Goal: Transaction & Acquisition: Purchase product/service

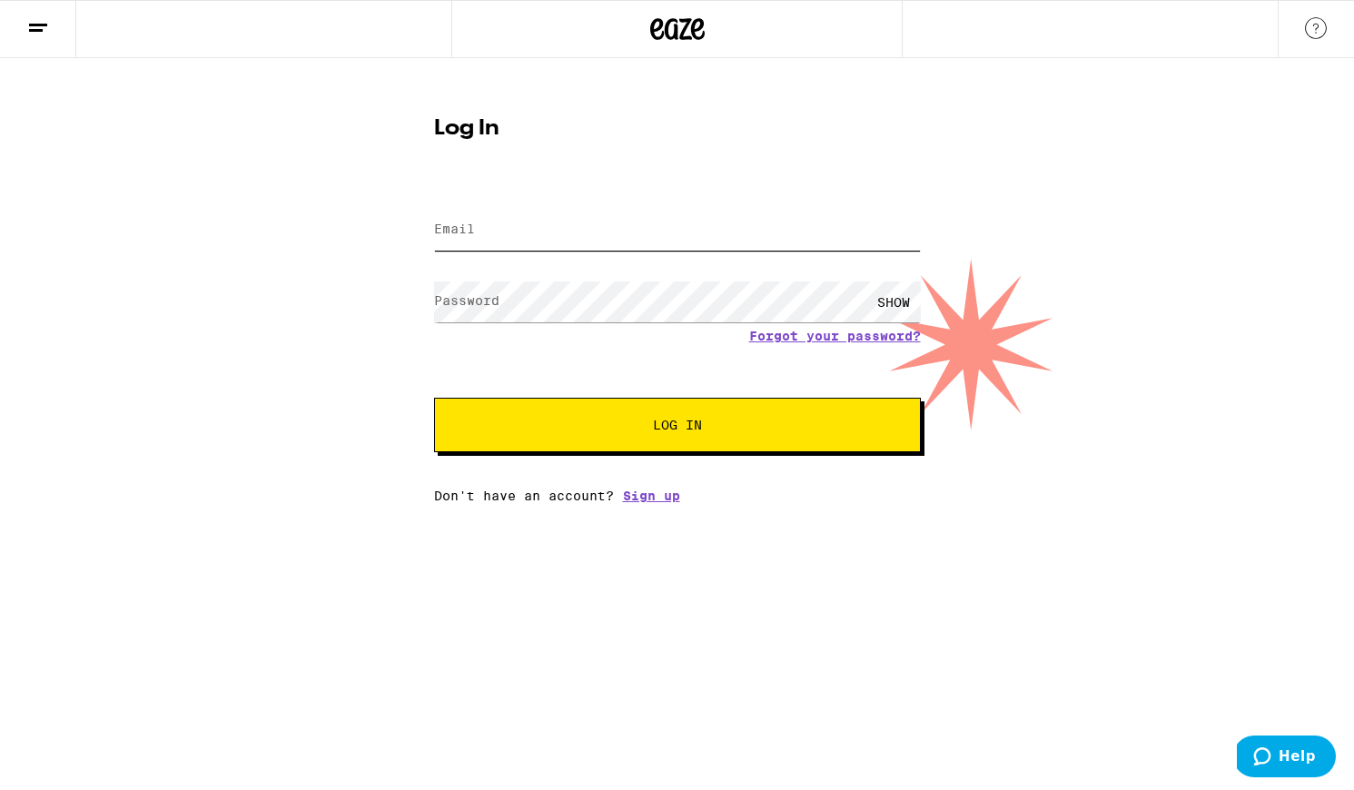
type input "[PERSON_NAME][EMAIL_ADDRESS][PERSON_NAME][DOMAIN_NAME]"
click at [743, 427] on span "Log In" at bounding box center [678, 425] width 340 height 13
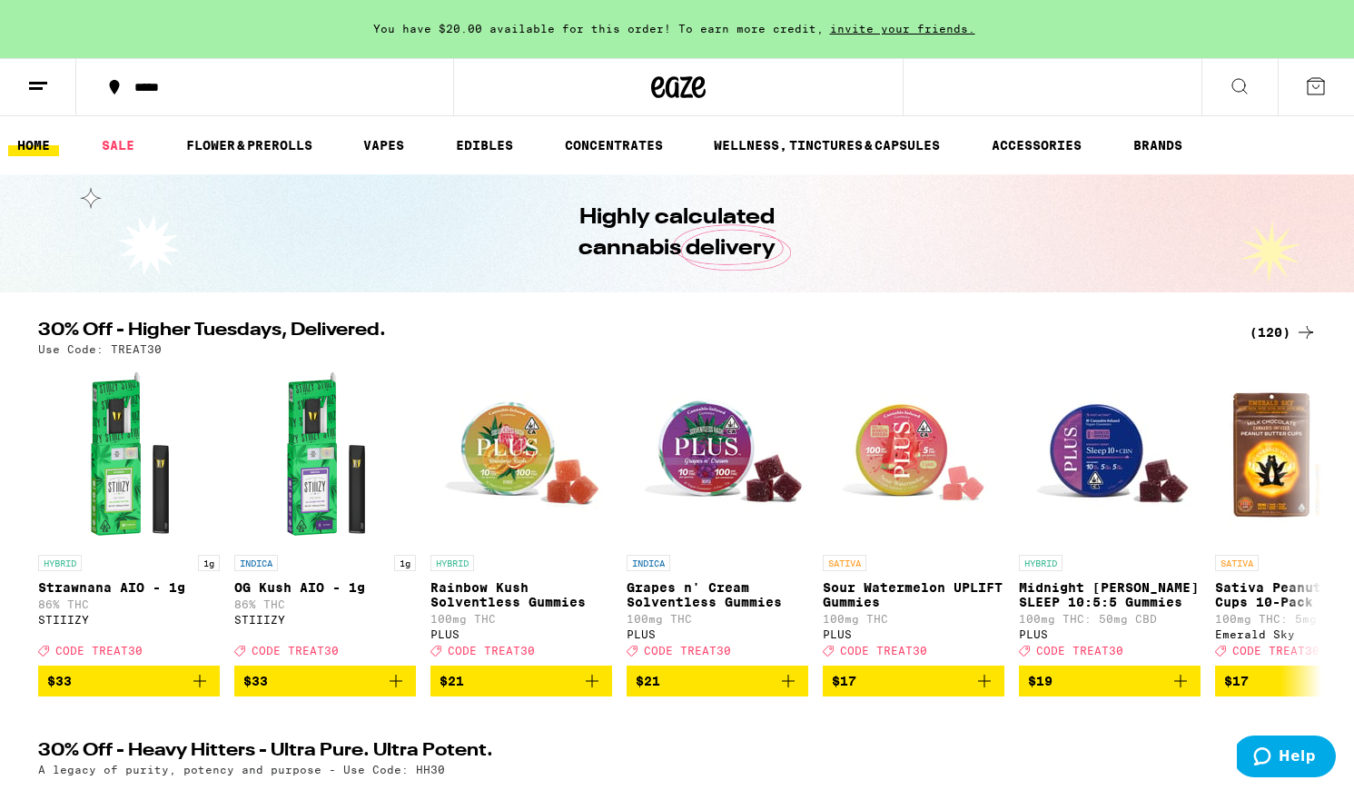
click at [1238, 83] on icon at bounding box center [1240, 86] width 22 height 22
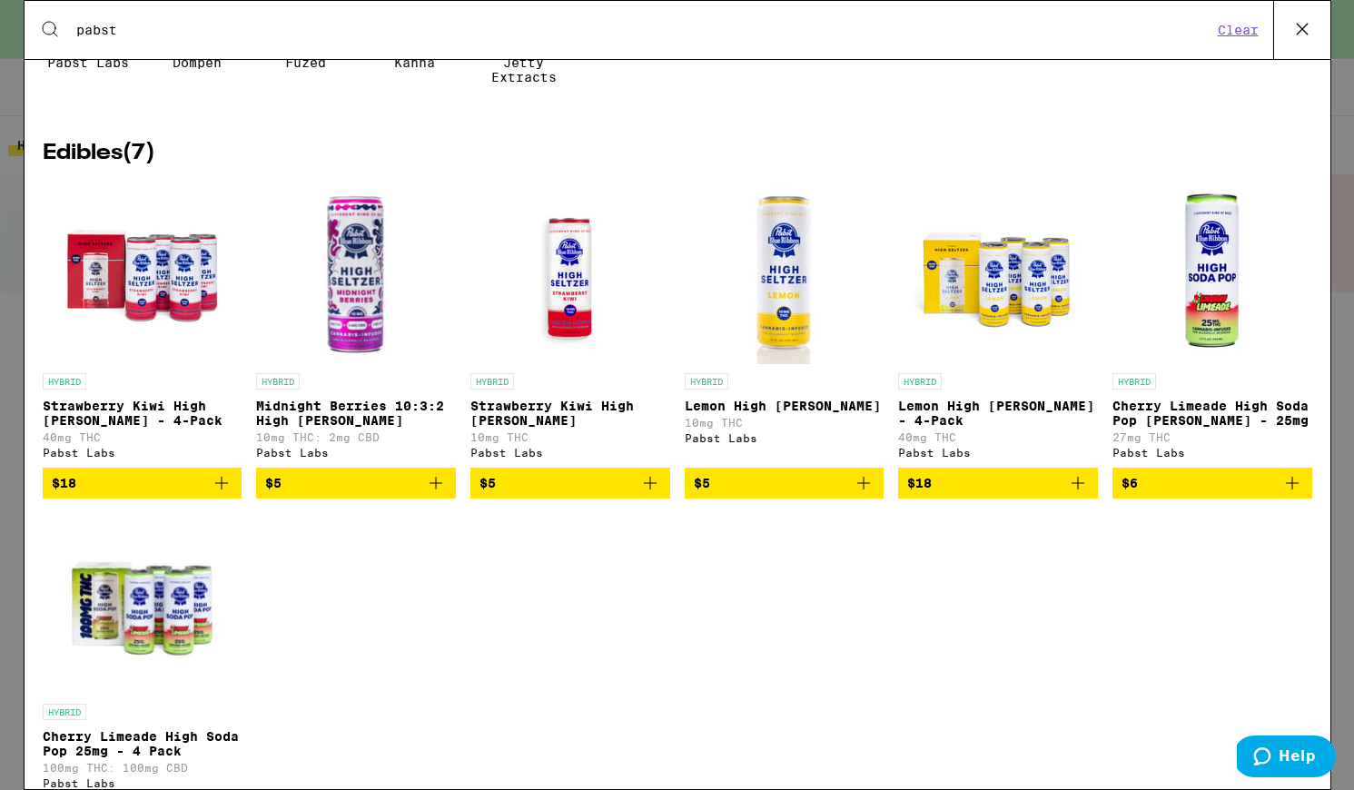
scroll to position [229, 0]
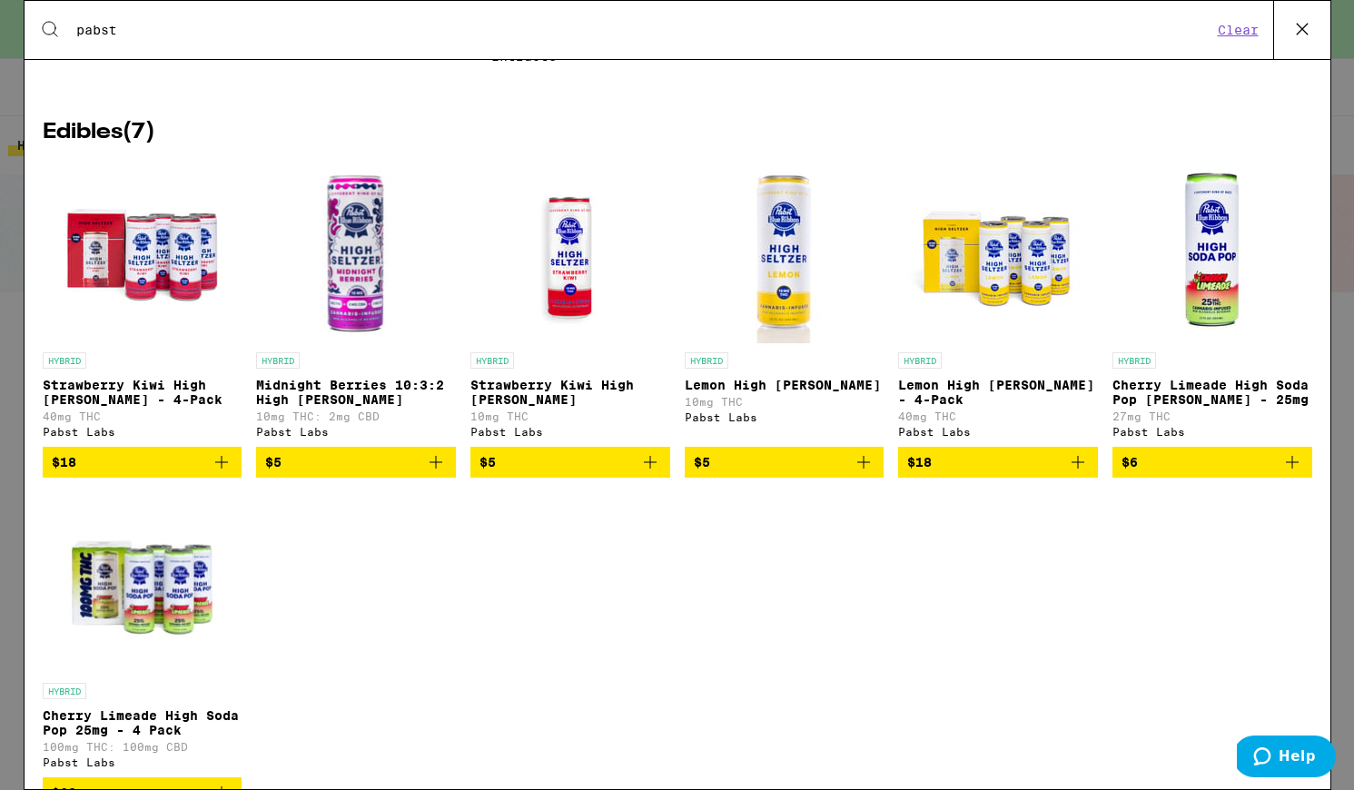
type input "pabst"
click at [1080, 473] on icon "Add to bag" at bounding box center [1078, 462] width 22 height 22
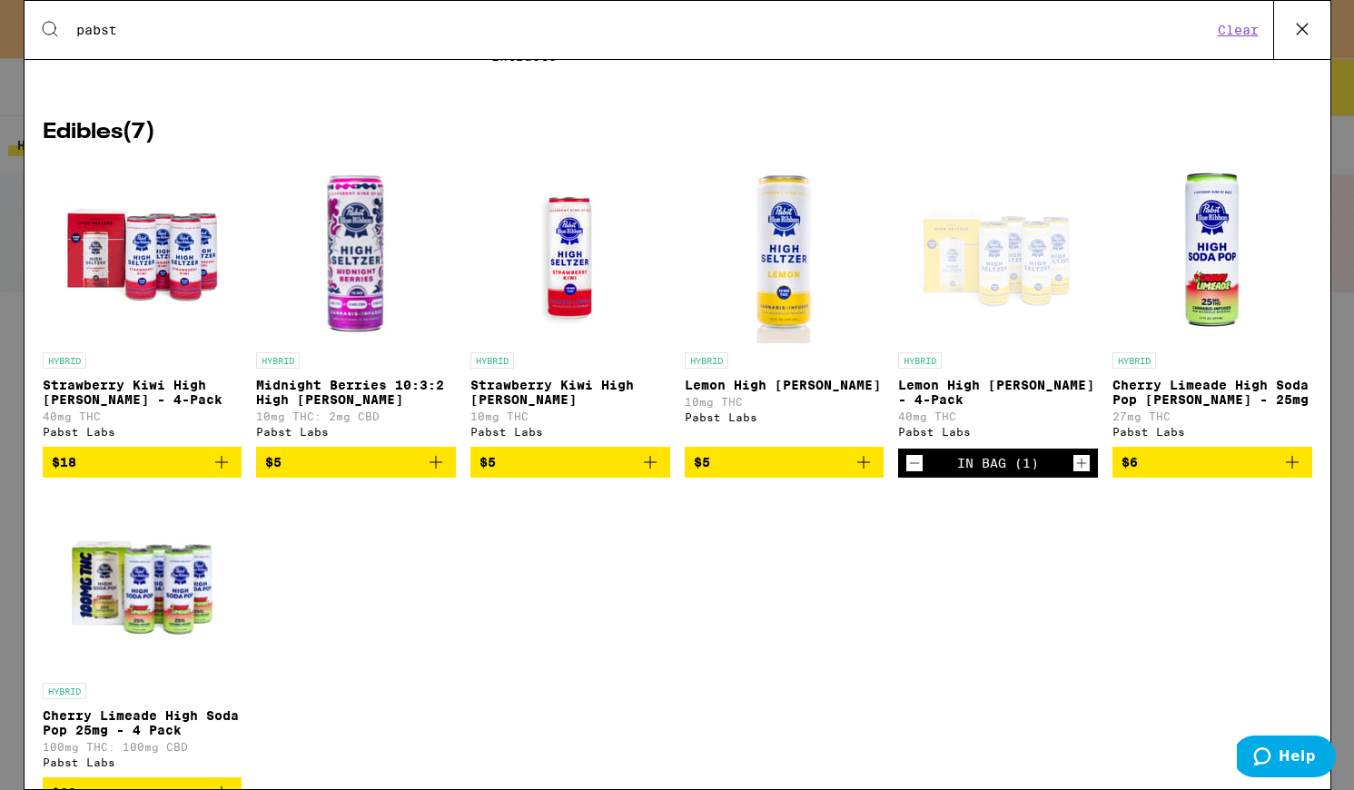
click at [1080, 474] on icon "Increment" at bounding box center [1082, 463] width 16 height 22
click at [1046, 537] on div "HYBRID Strawberry Kiwi High [PERSON_NAME] - 4-Pack 40mg THC Pabst Labs $18 HYBR…" at bounding box center [678, 499] width 1270 height 674
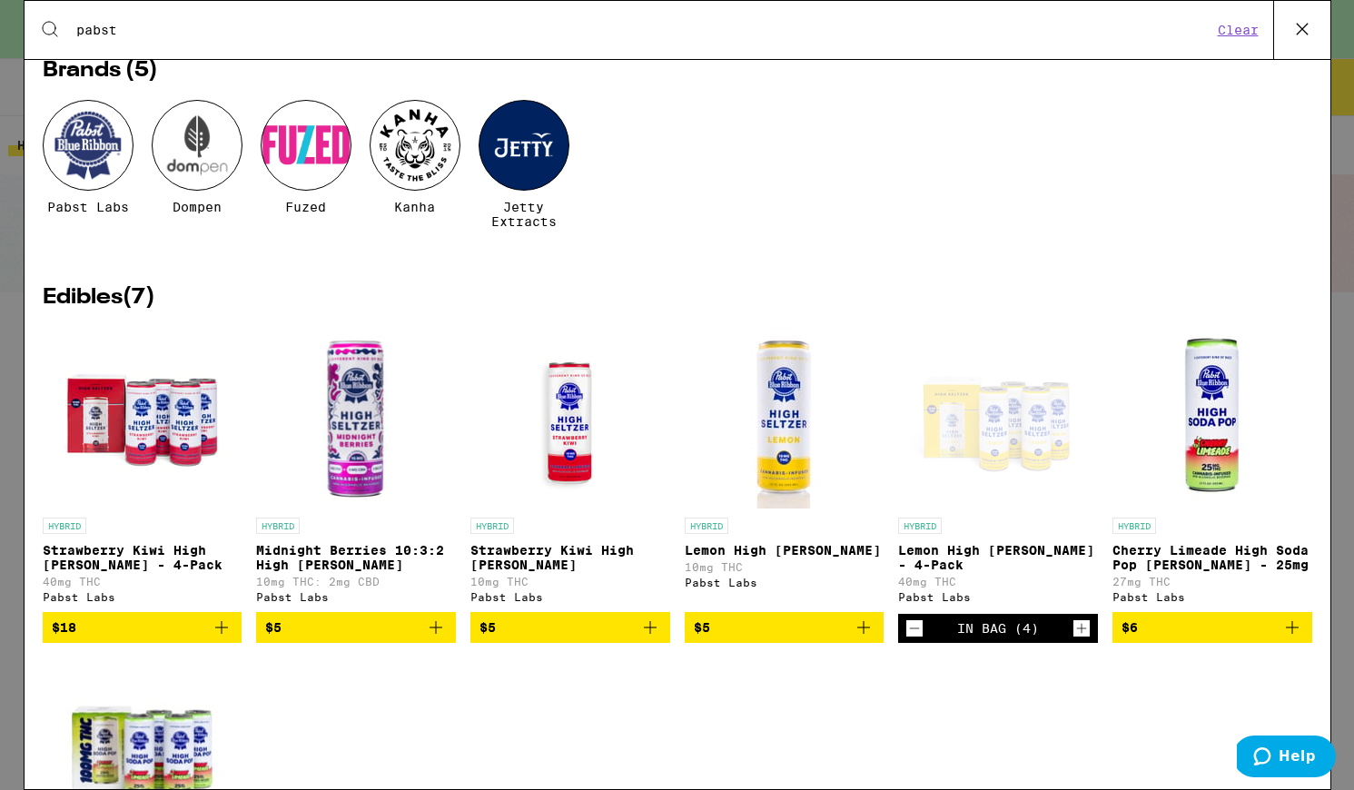
scroll to position [0, 0]
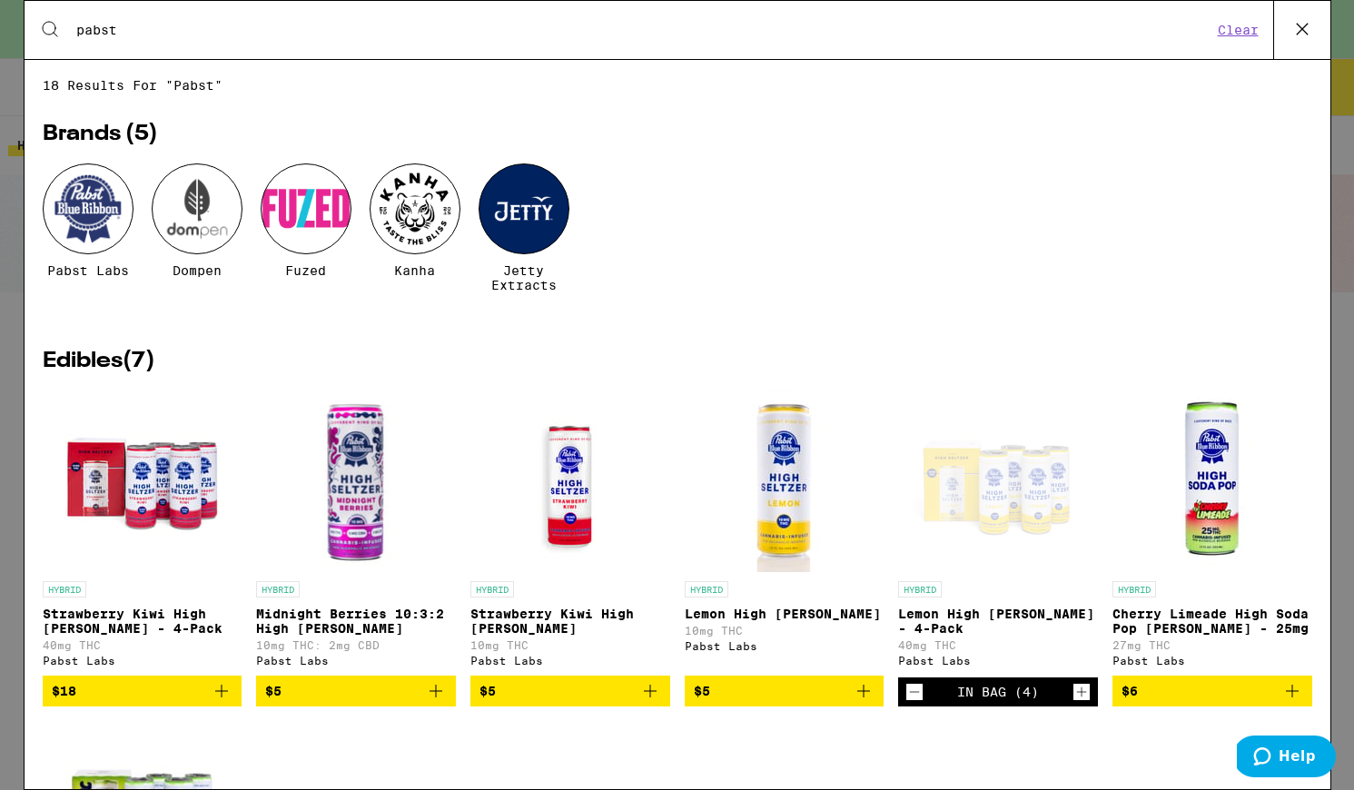
click at [451, 33] on input "pabst" at bounding box center [643, 30] width 1137 height 16
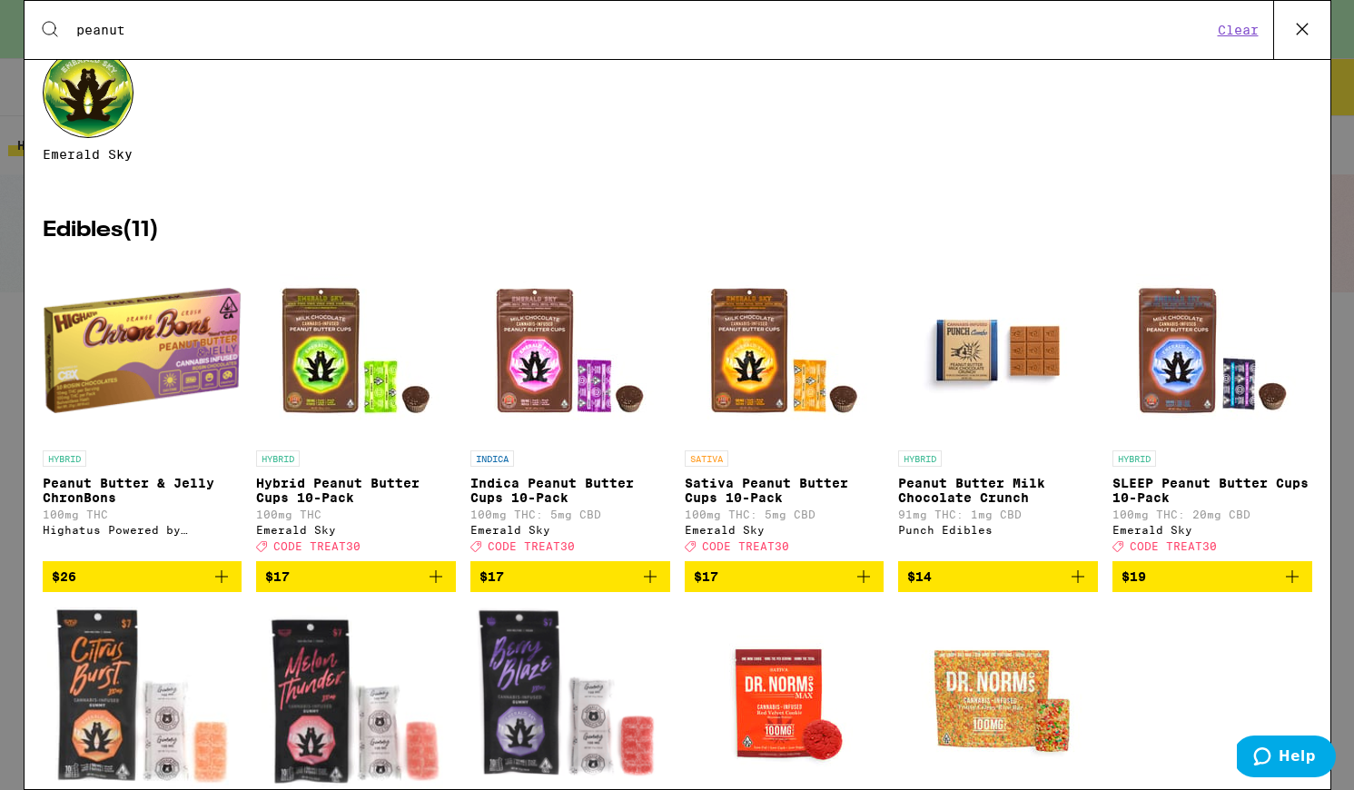
scroll to position [124, 0]
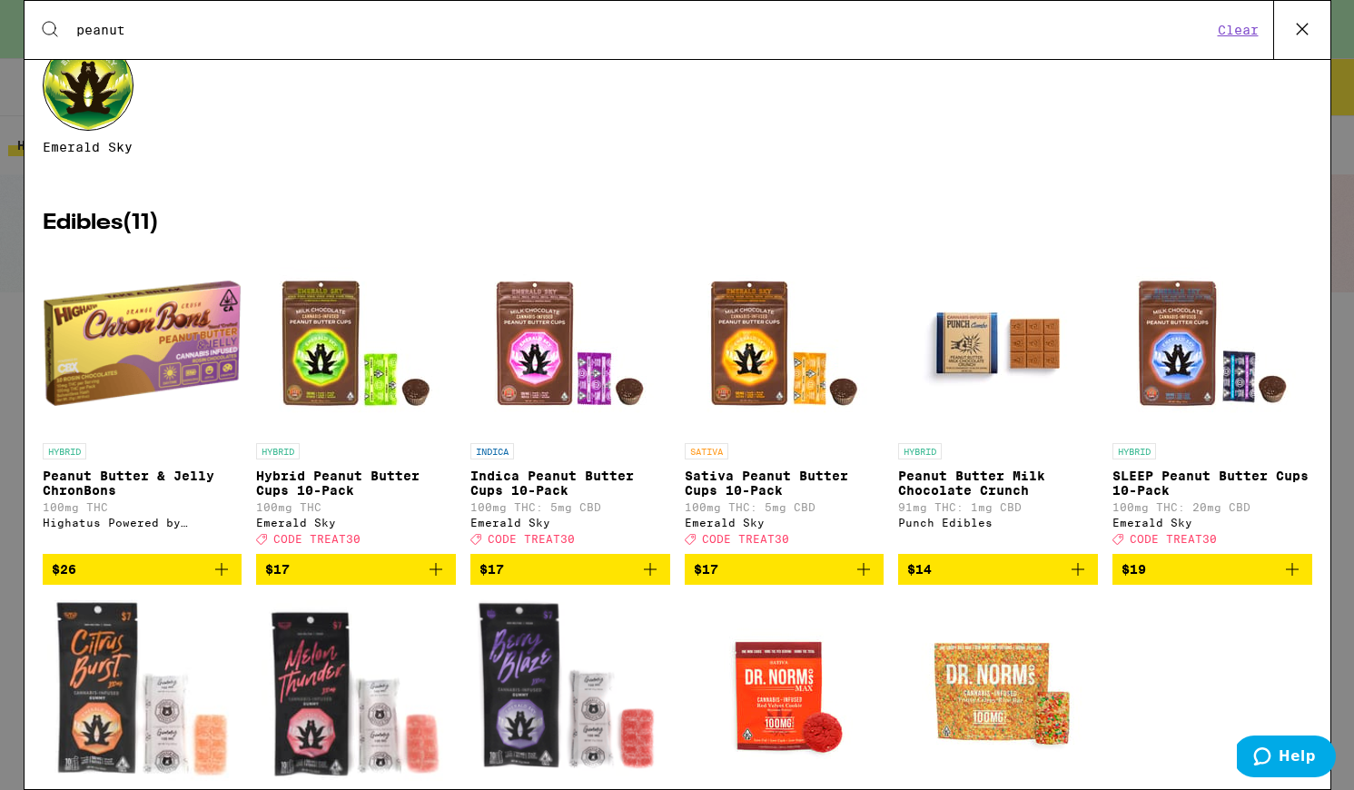
type input "peanut"
click at [355, 483] on p "Hybrid Peanut Butter Cups 10-Pack" at bounding box center [356, 483] width 200 height 29
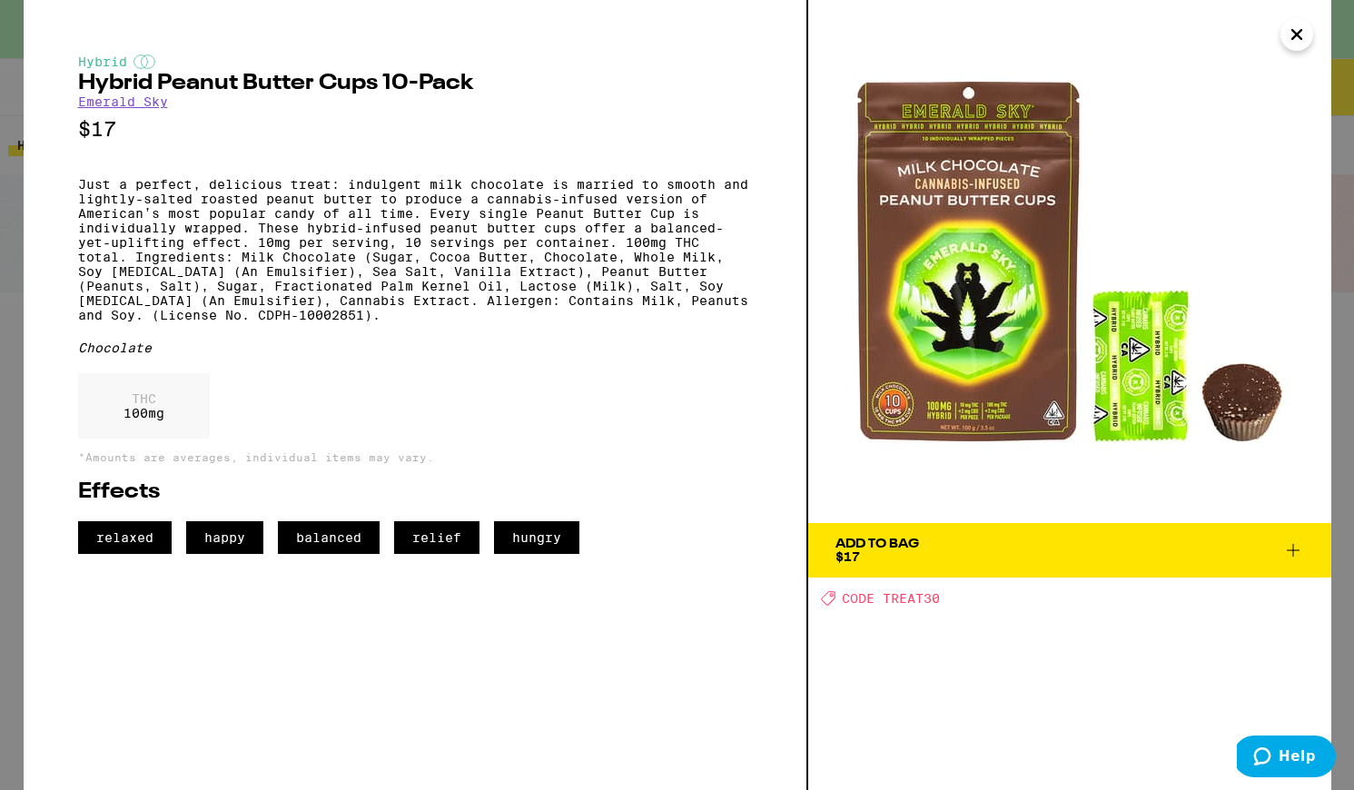
click at [907, 599] on span "CODE TREAT30" at bounding box center [891, 598] width 98 height 15
copy span "TREAT30"
click at [1299, 554] on icon at bounding box center [1294, 551] width 22 height 22
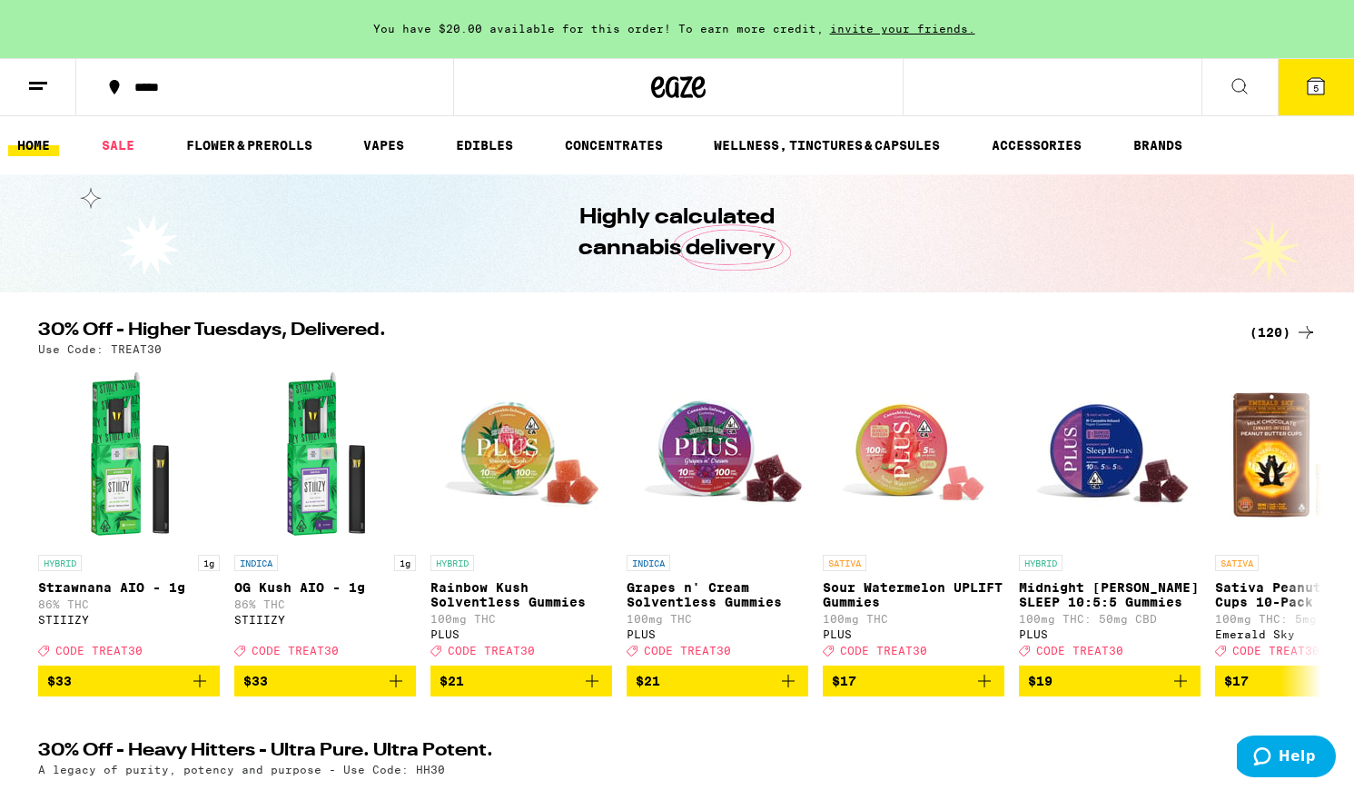
click at [1304, 95] on button "5" at bounding box center [1316, 87] width 76 height 56
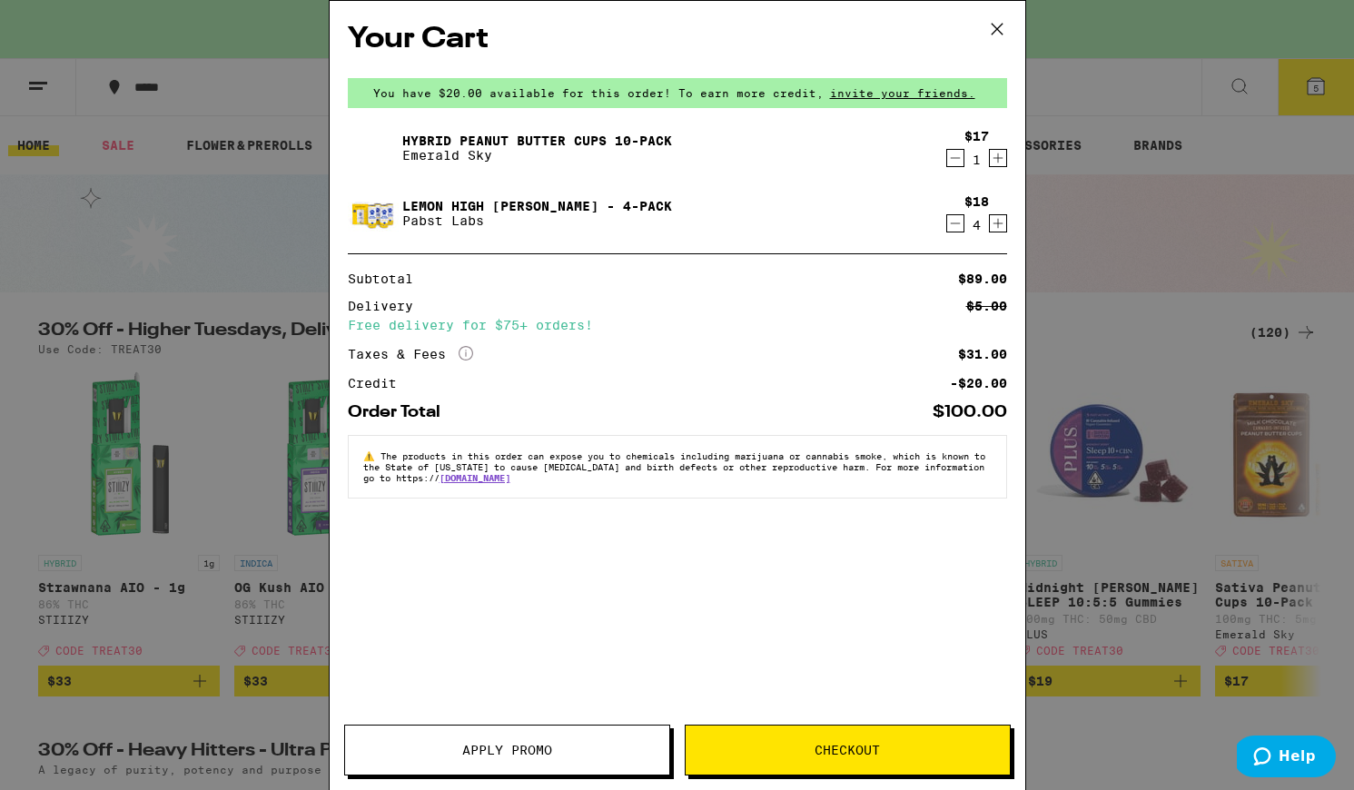
click at [993, 162] on icon "Increment" at bounding box center [998, 158] width 16 height 22
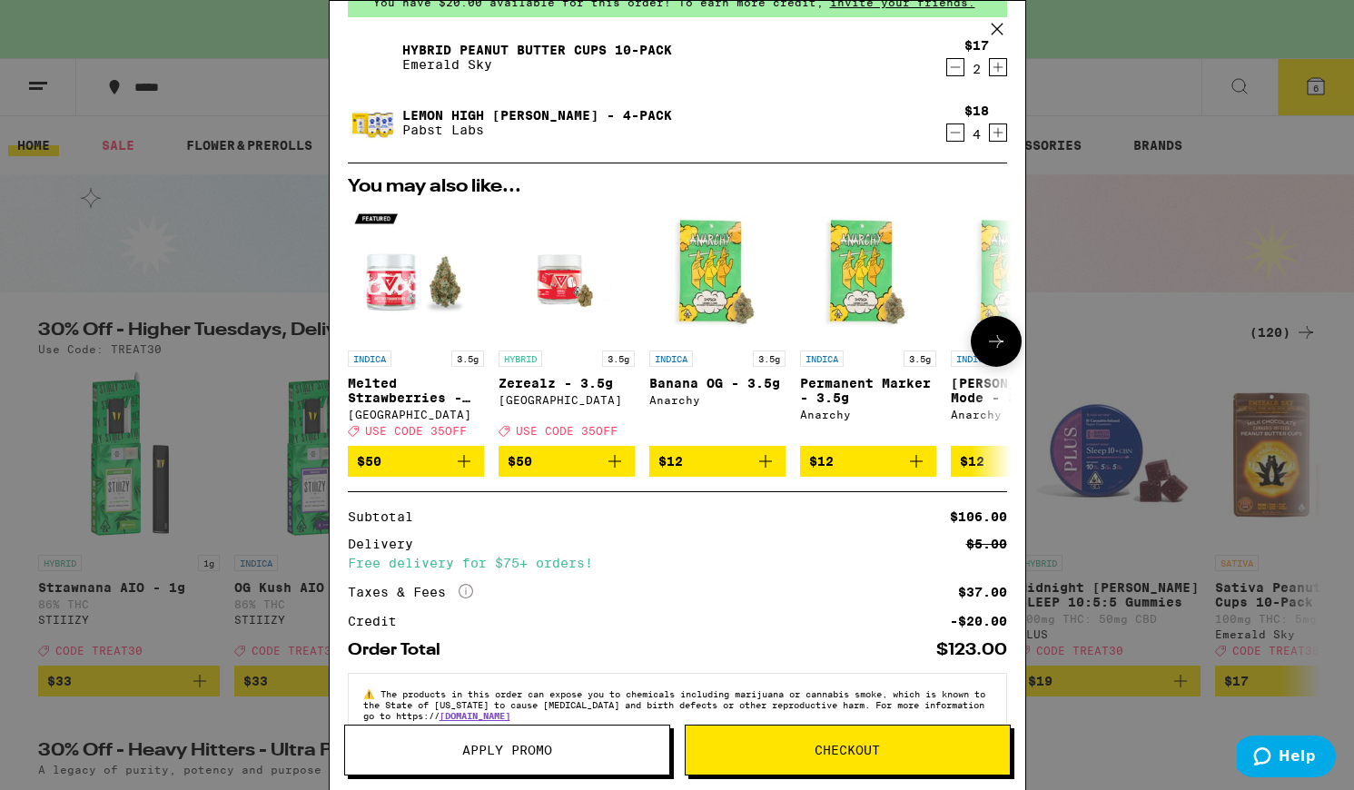
scroll to position [137, 0]
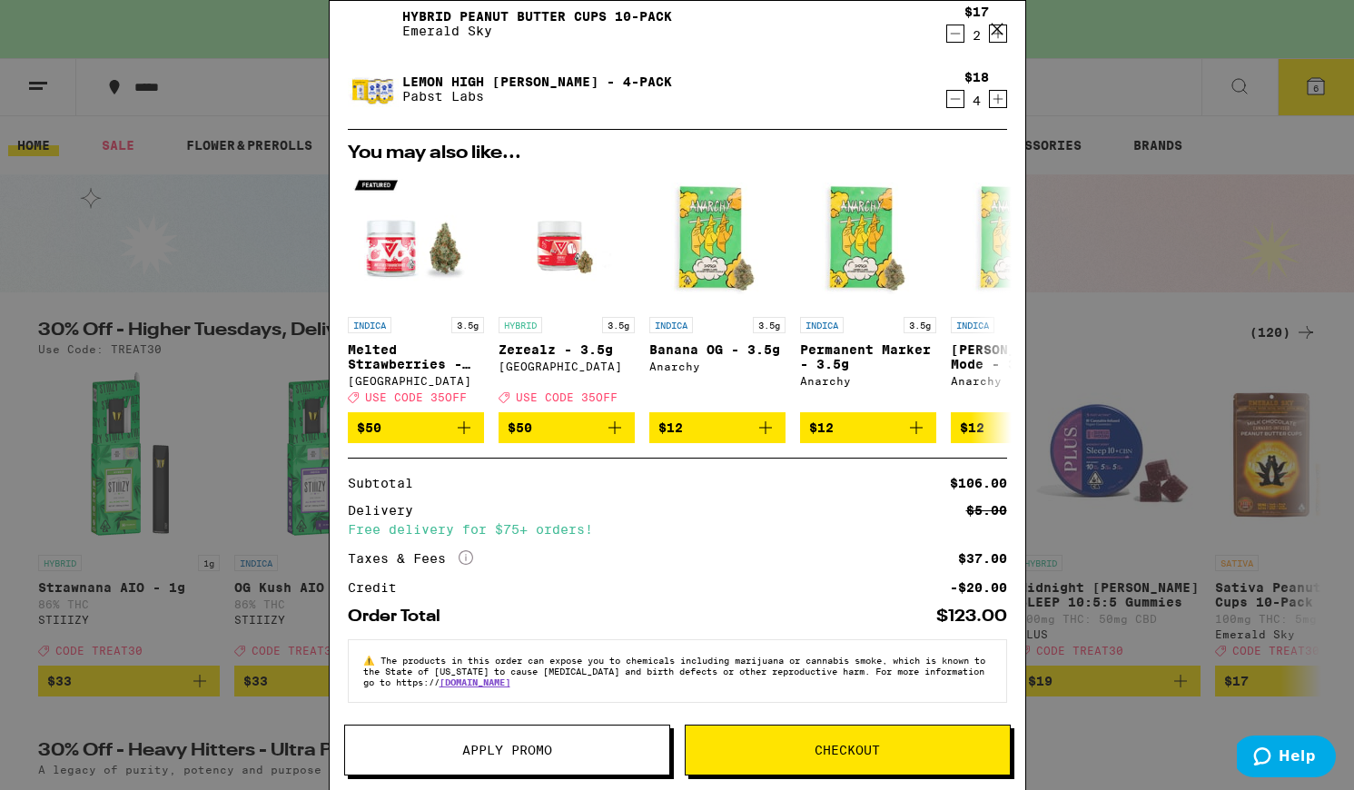
click at [500, 753] on span "Apply Promo" at bounding box center [507, 750] width 90 height 13
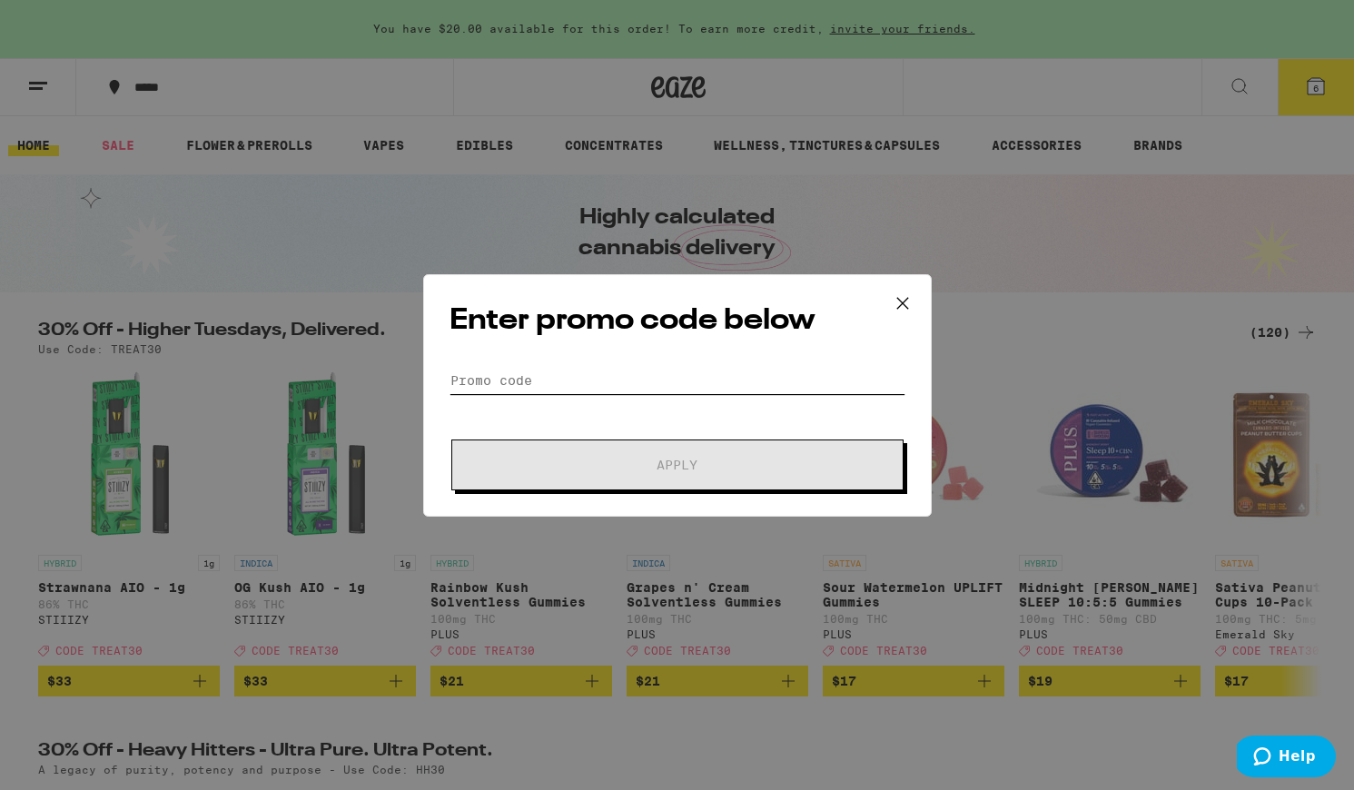
click at [608, 376] on input "Promo Code" at bounding box center [678, 380] width 456 height 27
paste input "TREAT30"
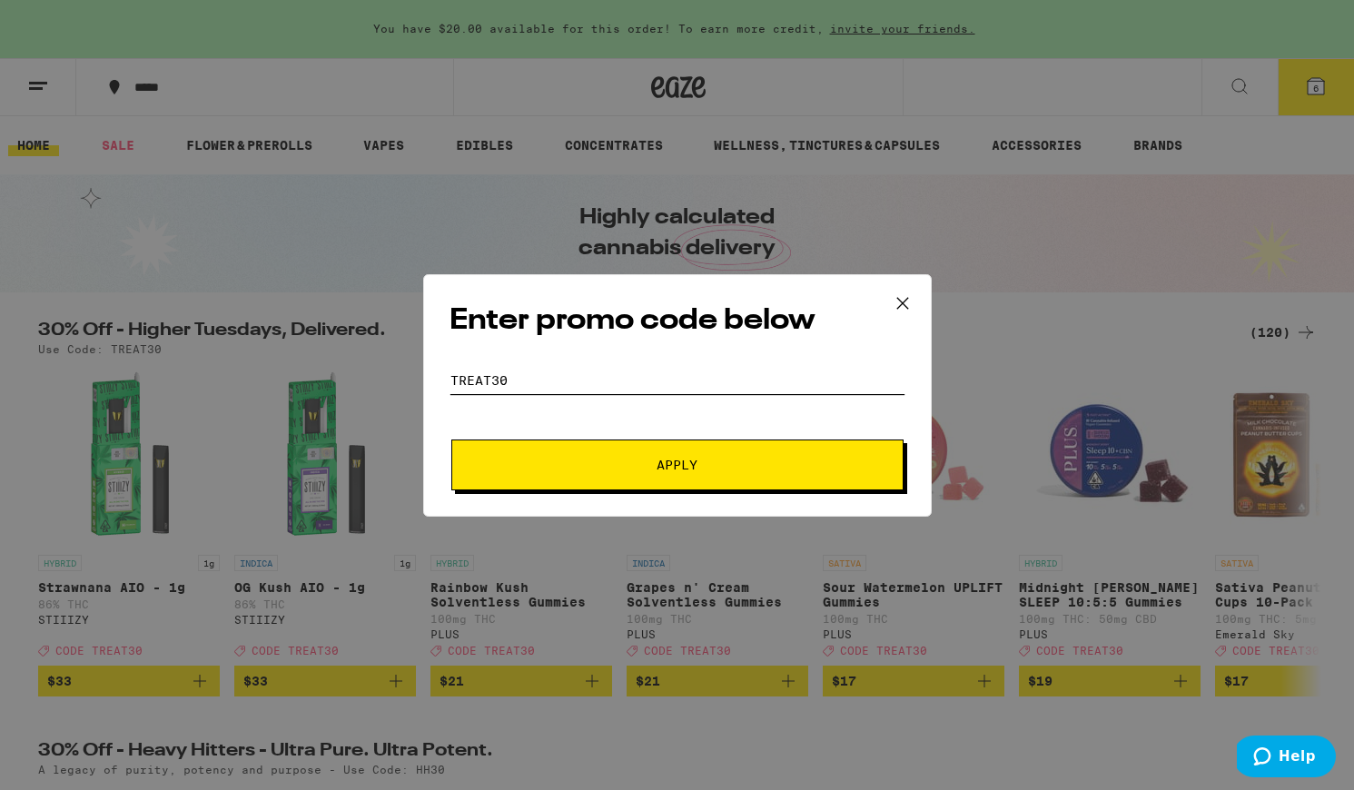
type input "TREAT30"
click at [646, 465] on span "Apply" at bounding box center [677, 465] width 327 height 13
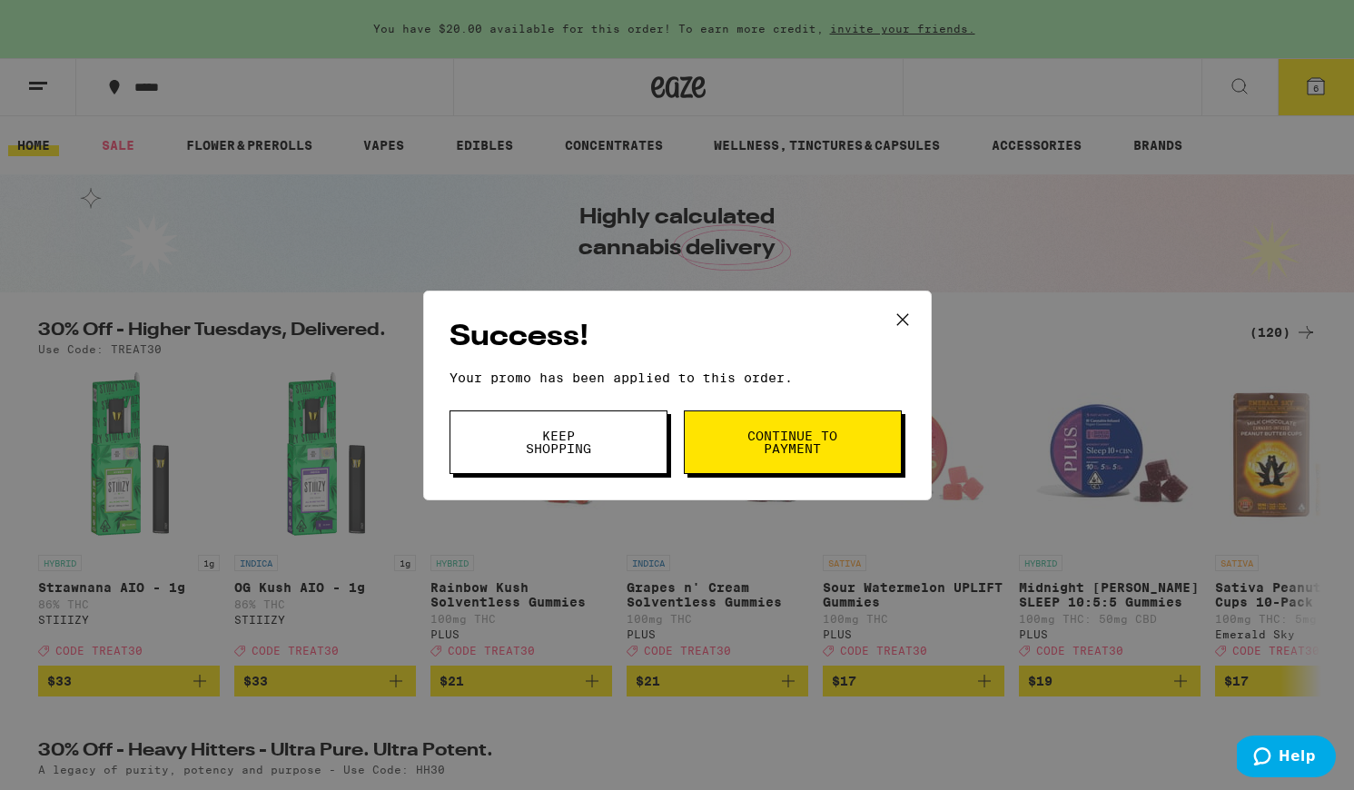
click at [726, 452] on button "Continue to payment" at bounding box center [793, 443] width 218 height 64
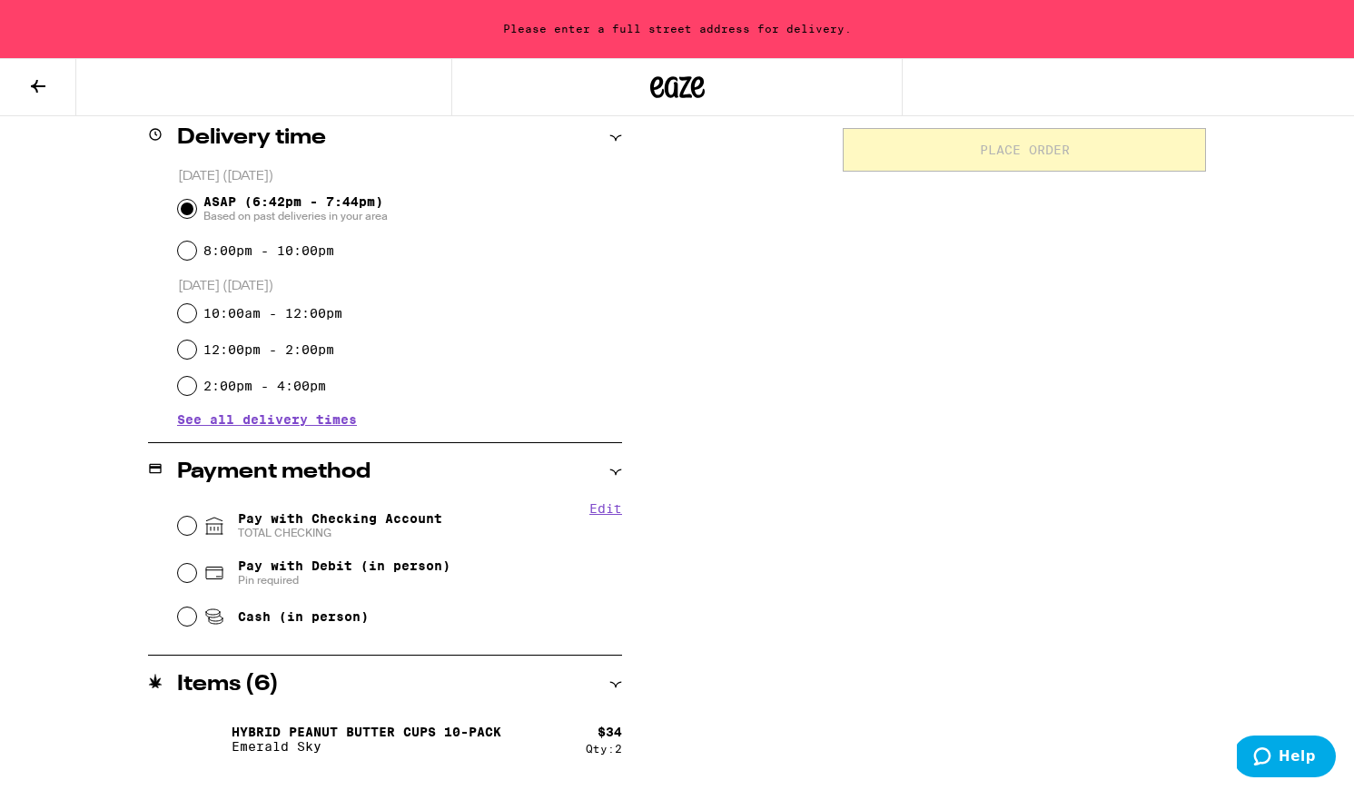
scroll to position [512, 0]
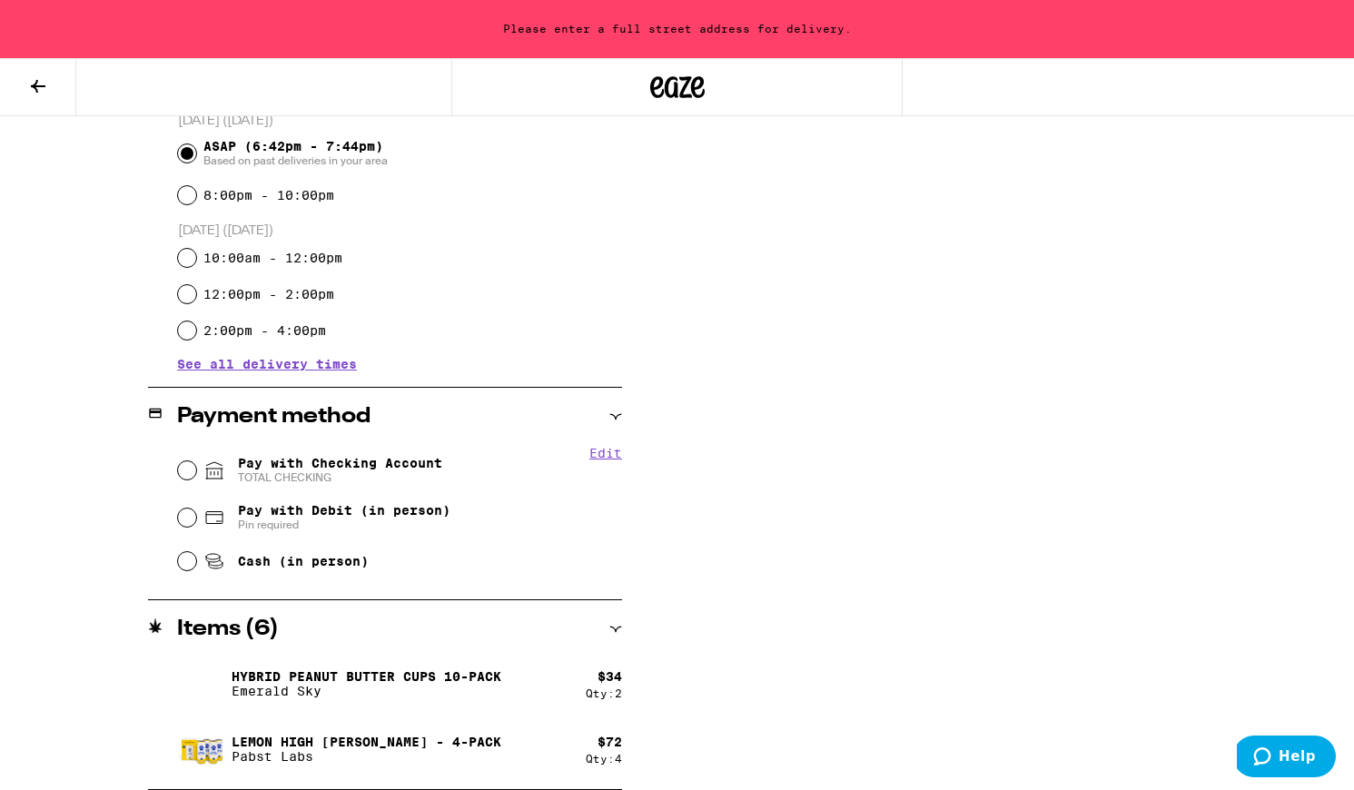
click at [362, 471] on span "Pay with Checking Account TOTAL CHECKING" at bounding box center [340, 470] width 204 height 29
click at [196, 471] on input "Pay with Checking Account TOTAL CHECKING" at bounding box center [187, 470] width 18 height 18
radio input "true"
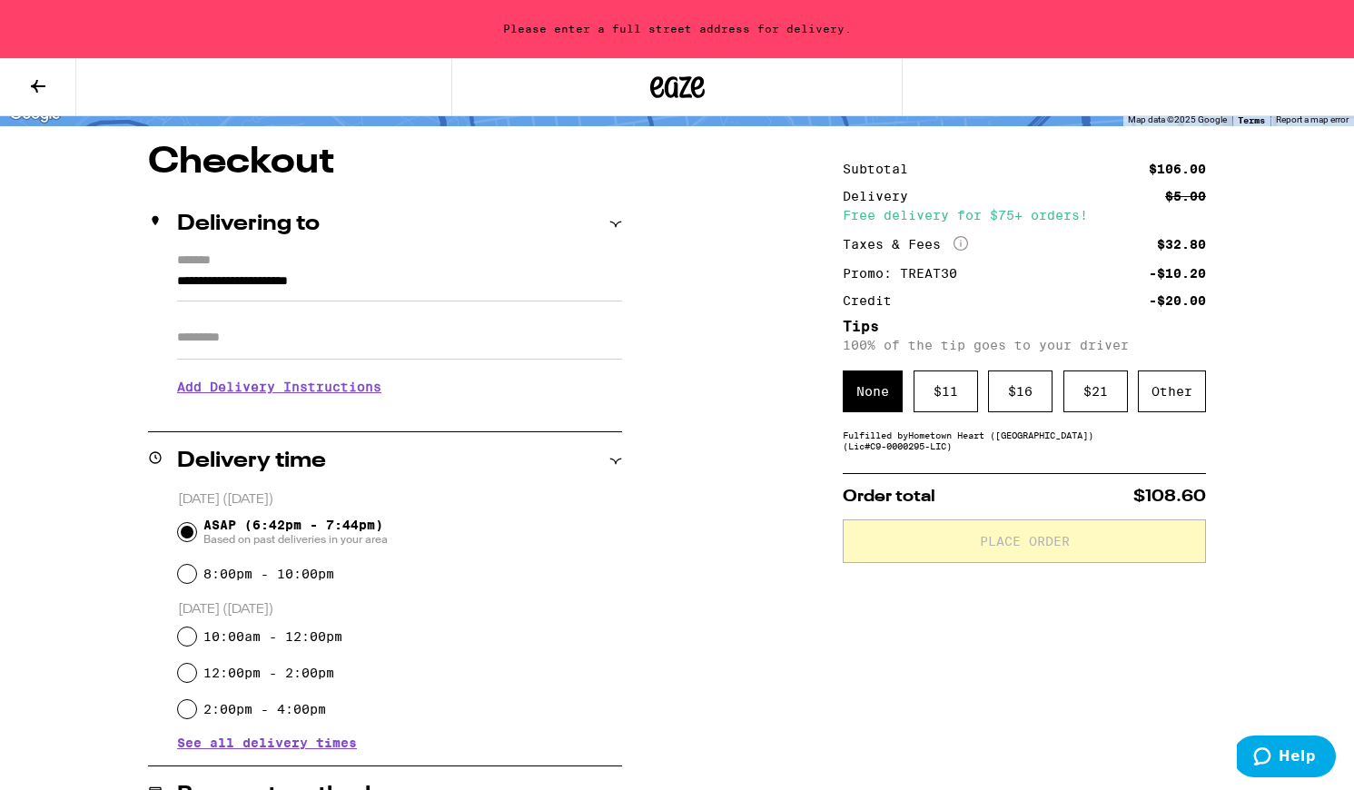
scroll to position [116, 0]
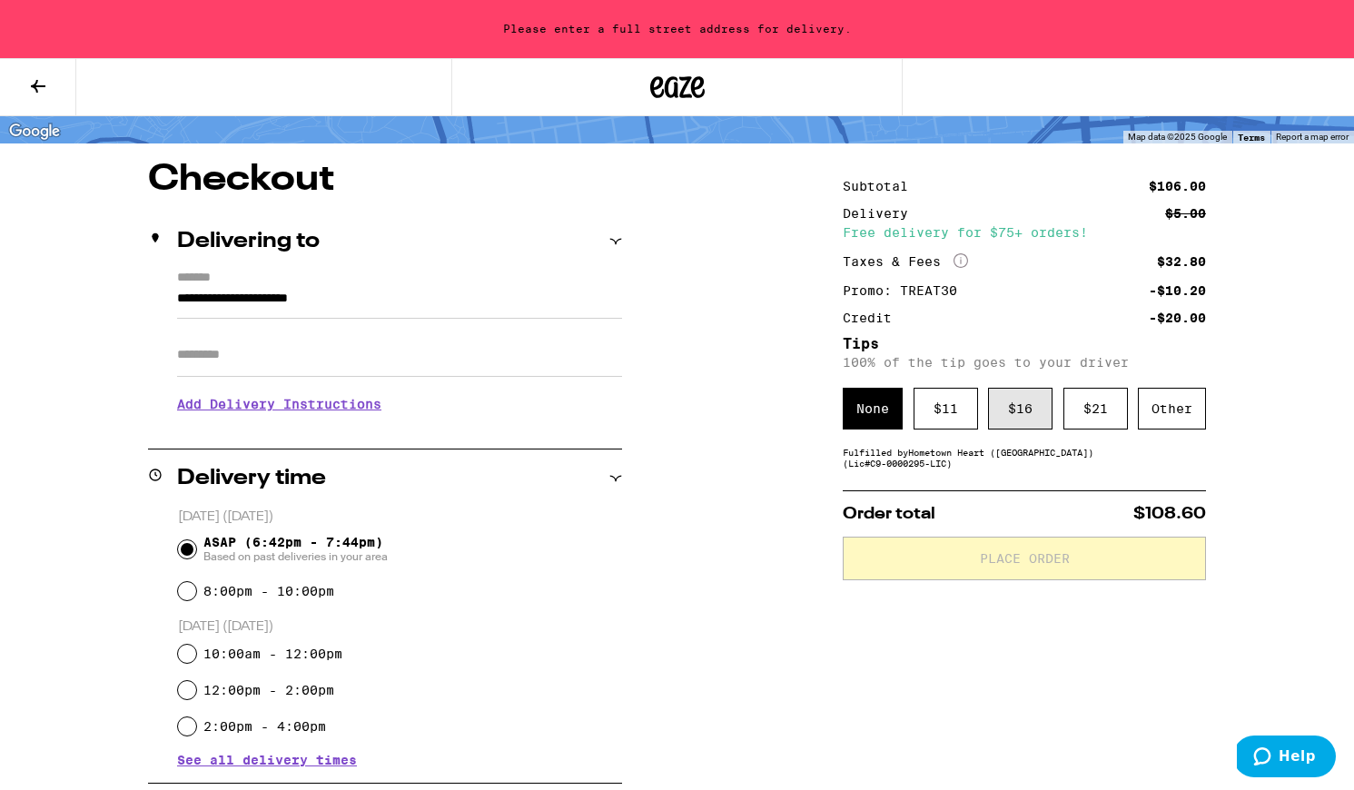
click at [1005, 416] on div "$ 16" at bounding box center [1020, 409] width 64 height 42
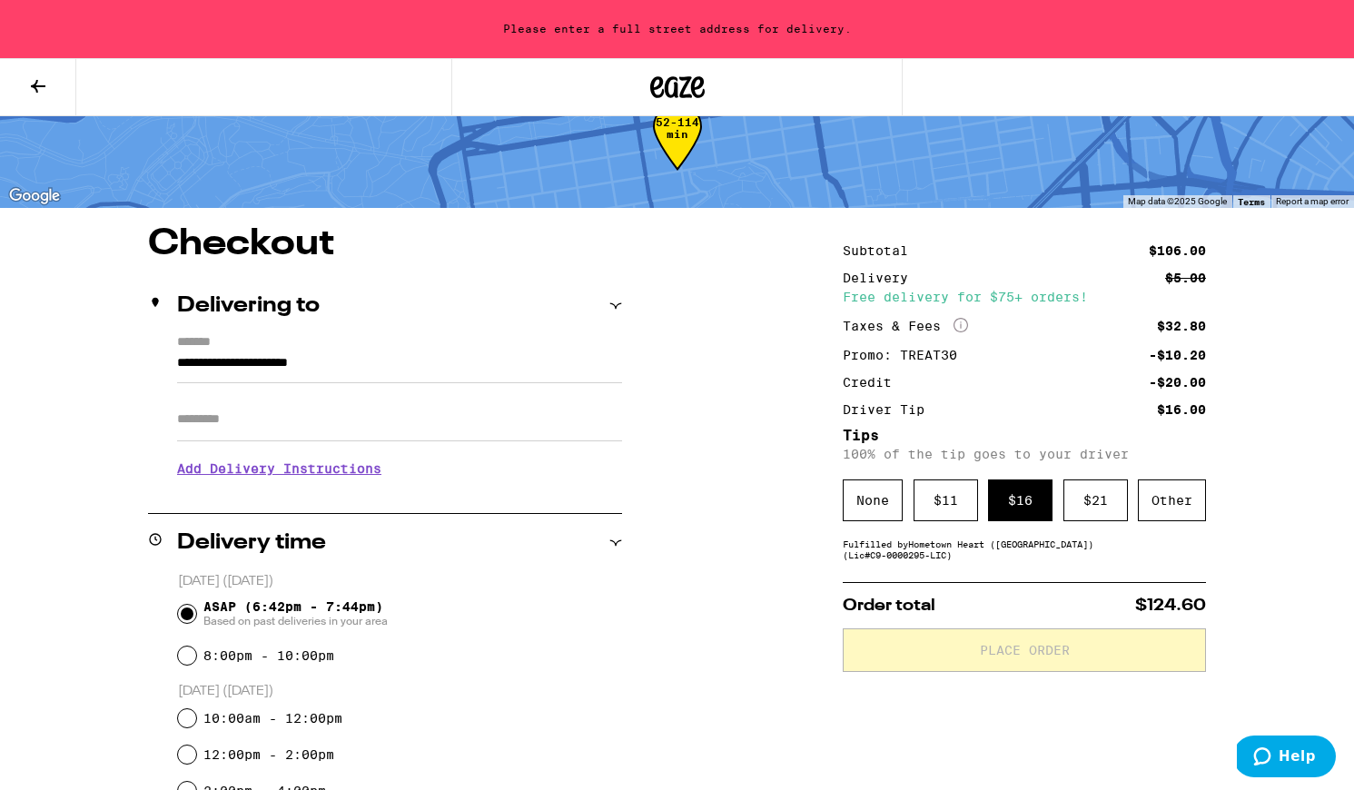
scroll to position [23, 0]
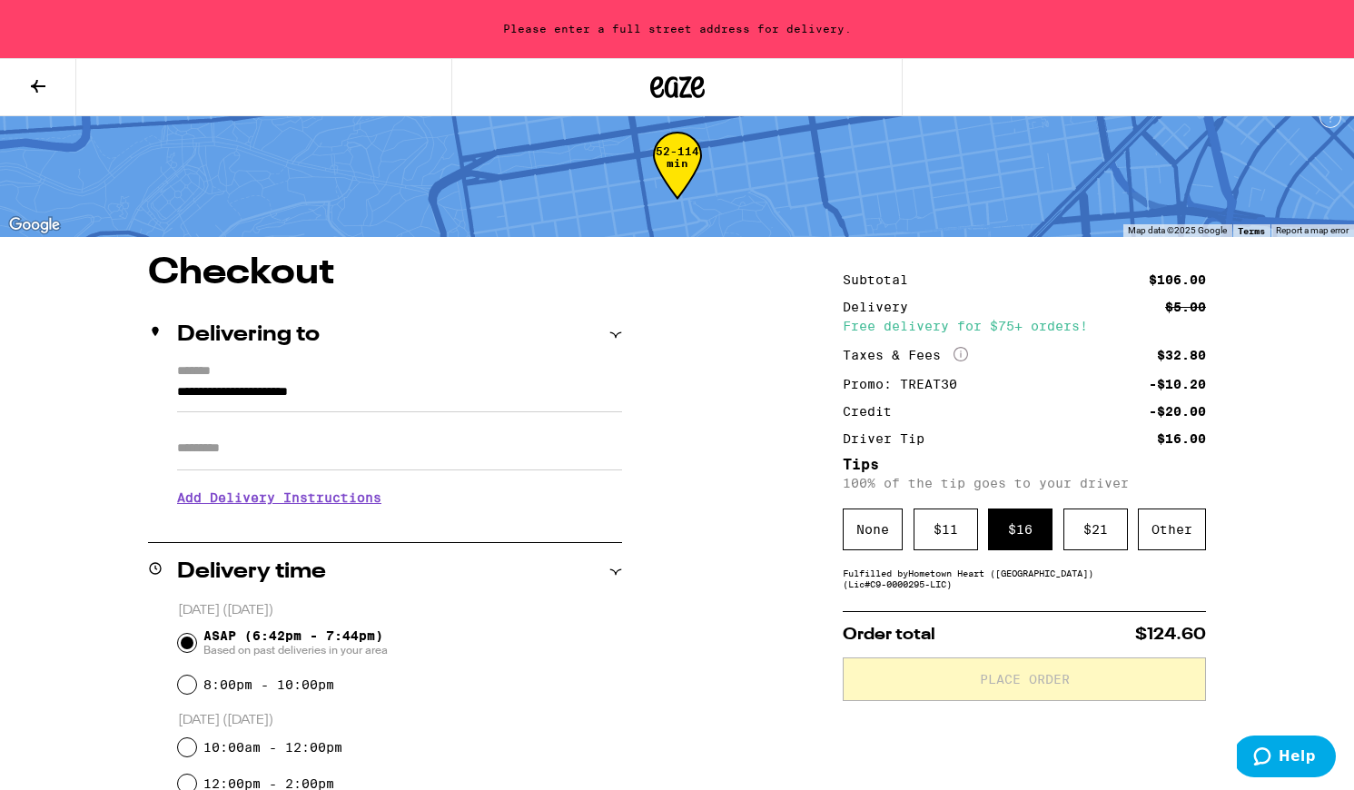
click at [303, 392] on input "**********" at bounding box center [399, 397] width 445 height 31
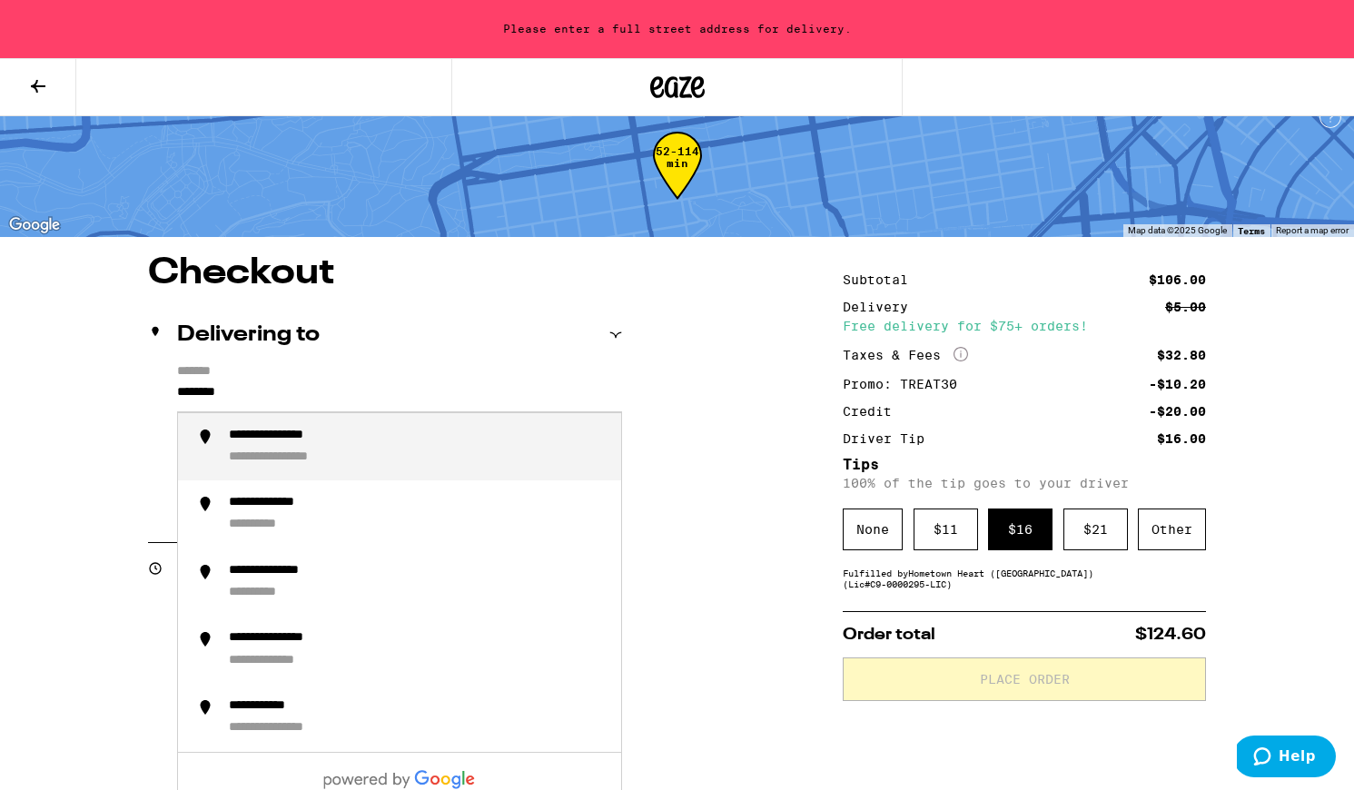
click at [338, 456] on div "**********" at bounding box center [299, 458] width 140 height 17
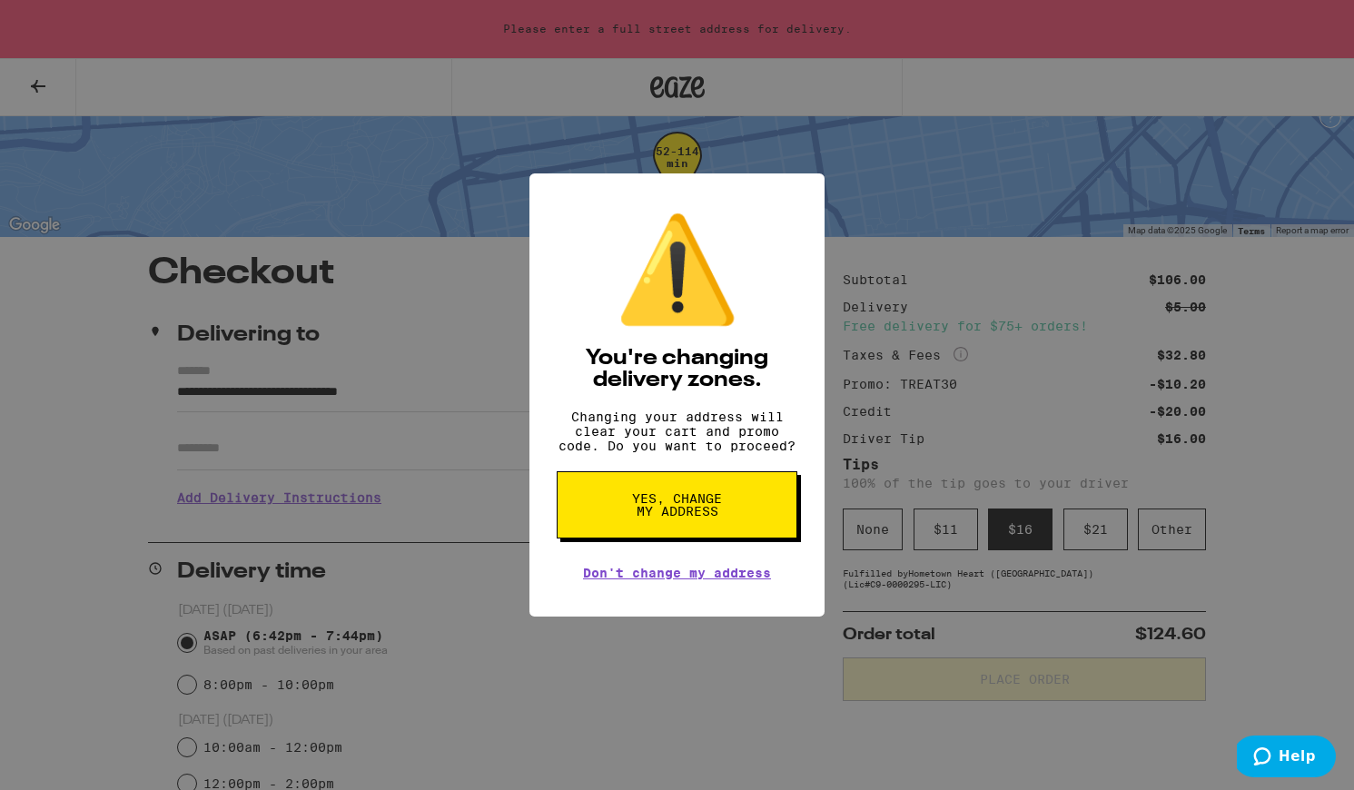
click at [634, 513] on span "Yes, change my address" at bounding box center [677, 504] width 94 height 25
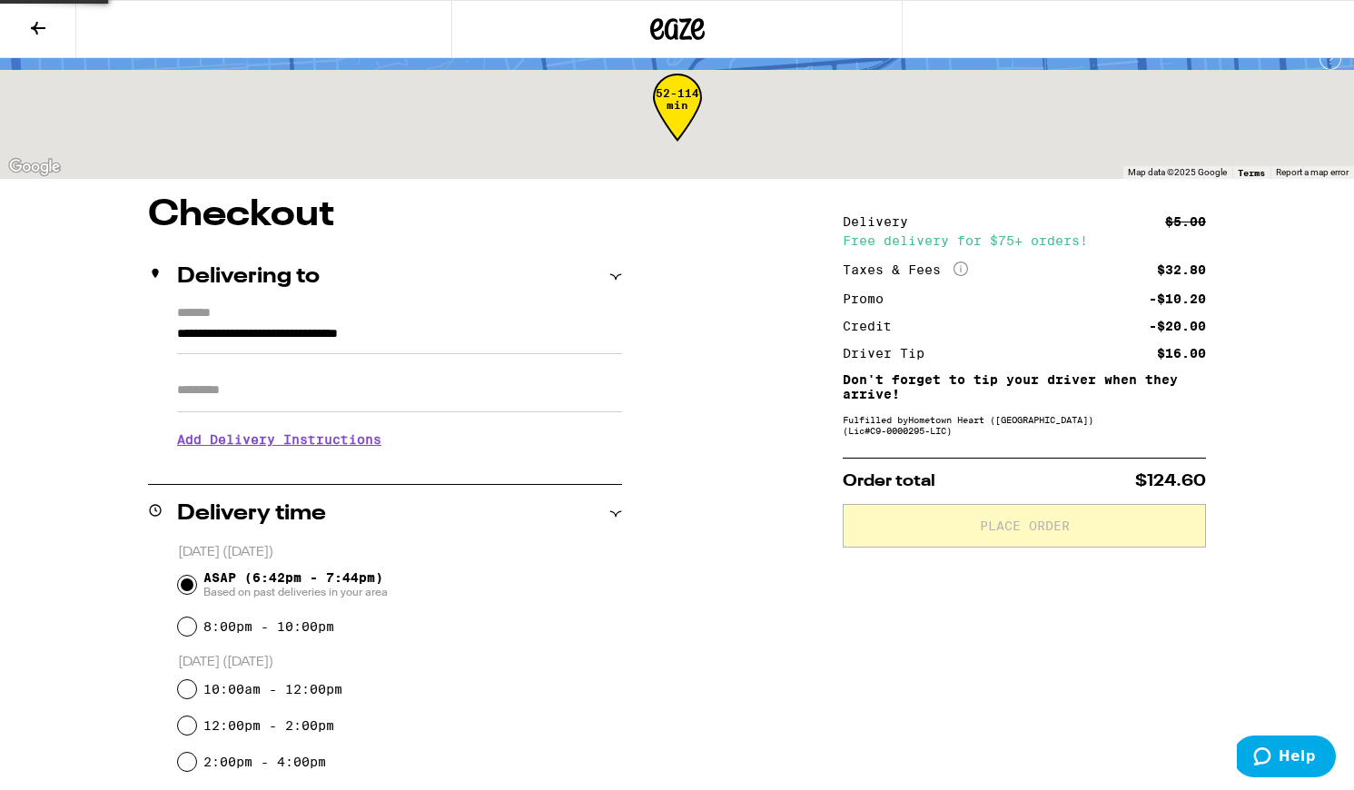
type input "**********"
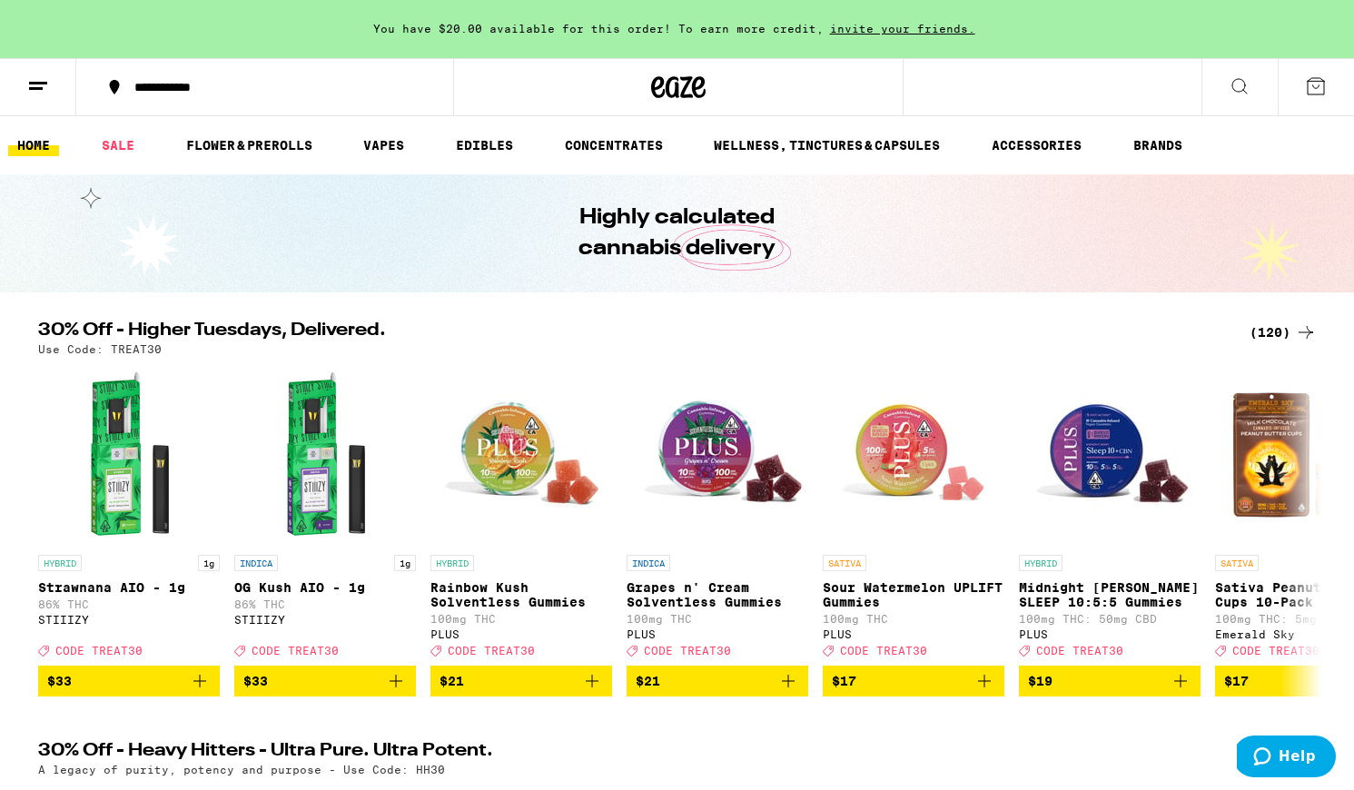
click at [1320, 101] on button at bounding box center [1316, 87] width 76 height 56
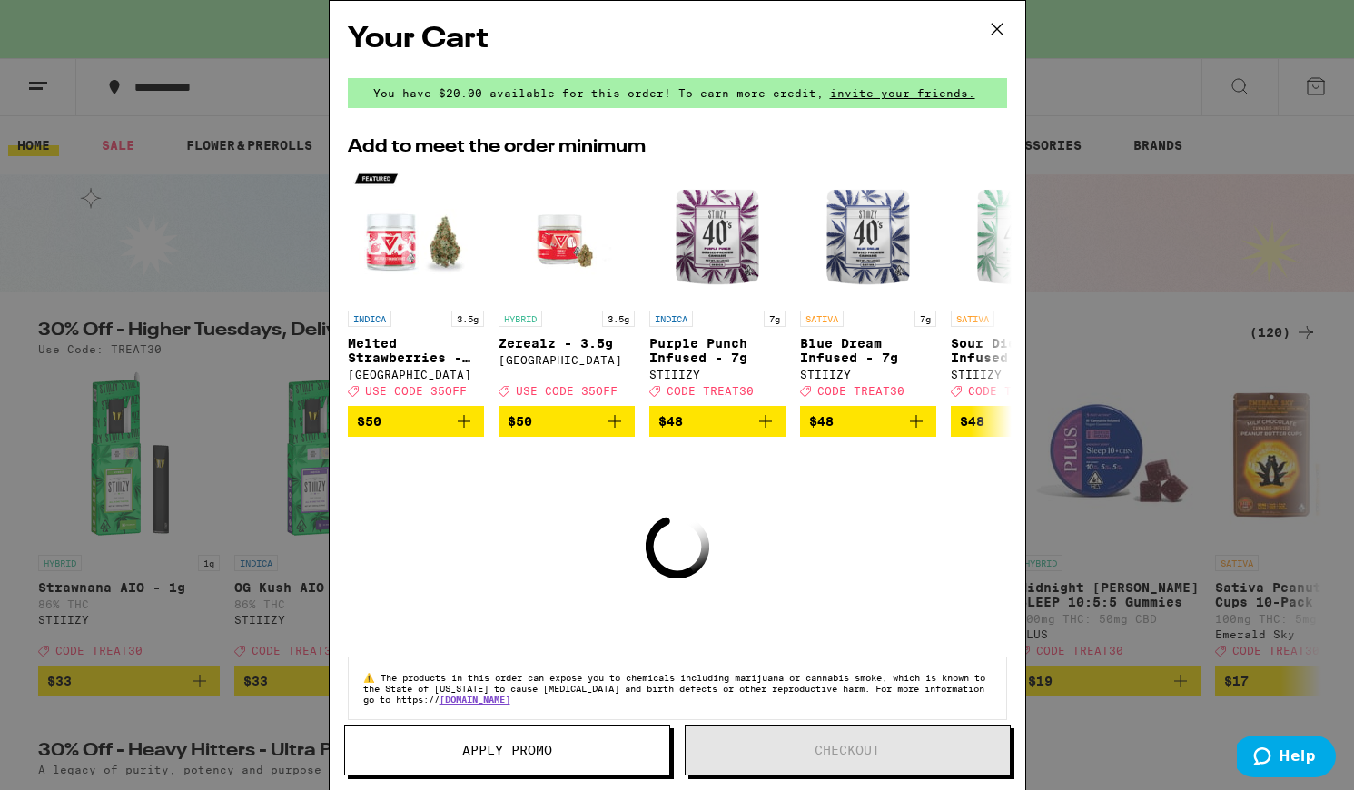
click at [1000, 20] on icon at bounding box center [997, 28] width 27 height 27
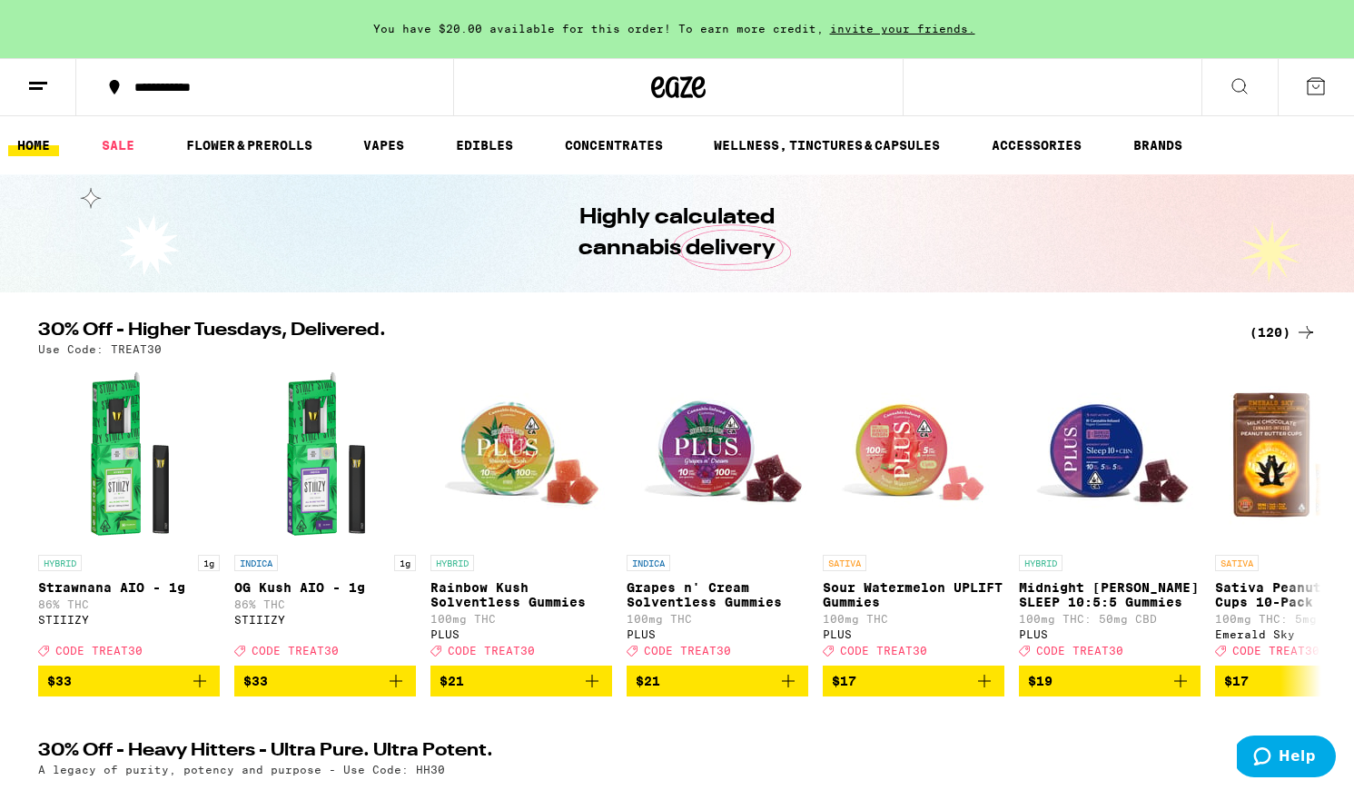
click at [1232, 92] on icon at bounding box center [1240, 86] width 22 height 22
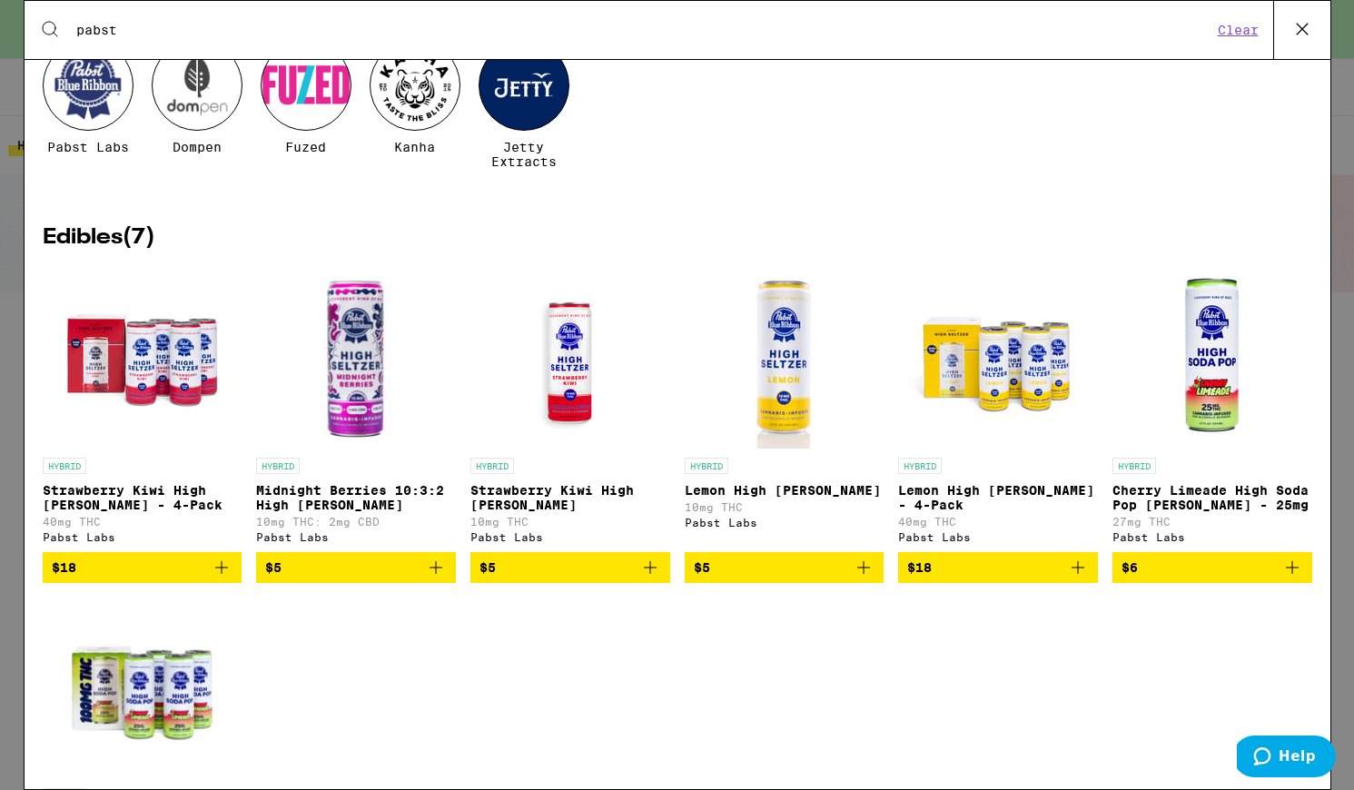
scroll to position [165, 0]
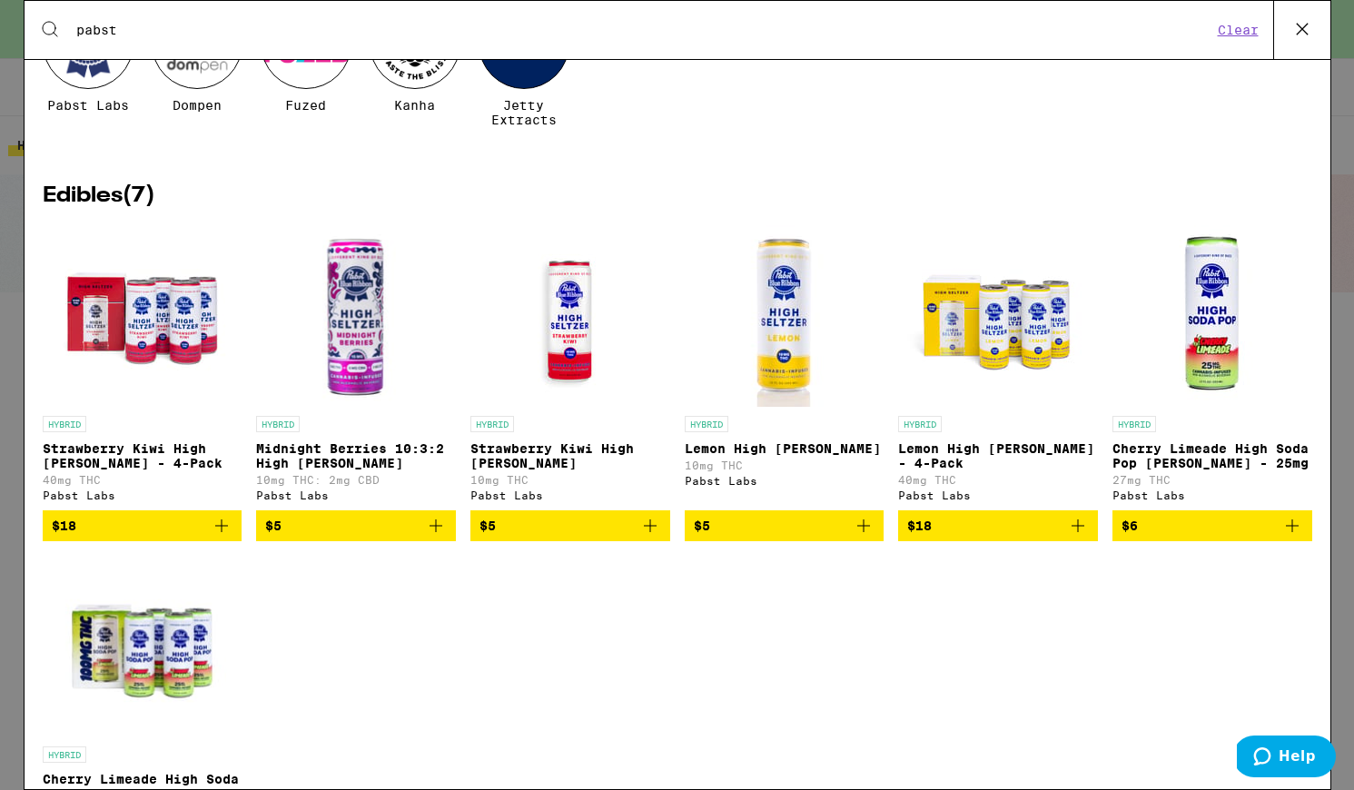
click at [1081, 537] on icon "Add to bag" at bounding box center [1078, 526] width 22 height 22
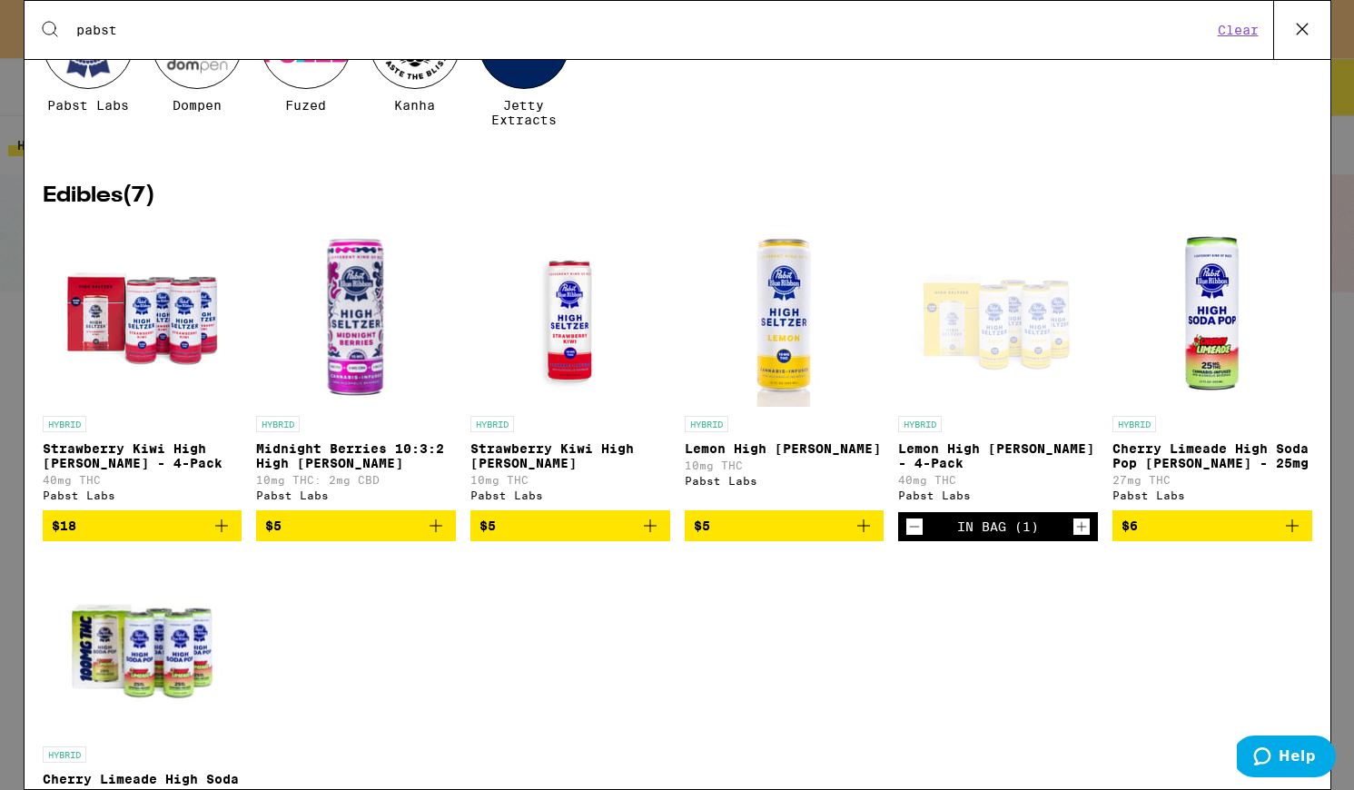
click at [1081, 532] on icon "Increment" at bounding box center [1082, 527] width 10 height 10
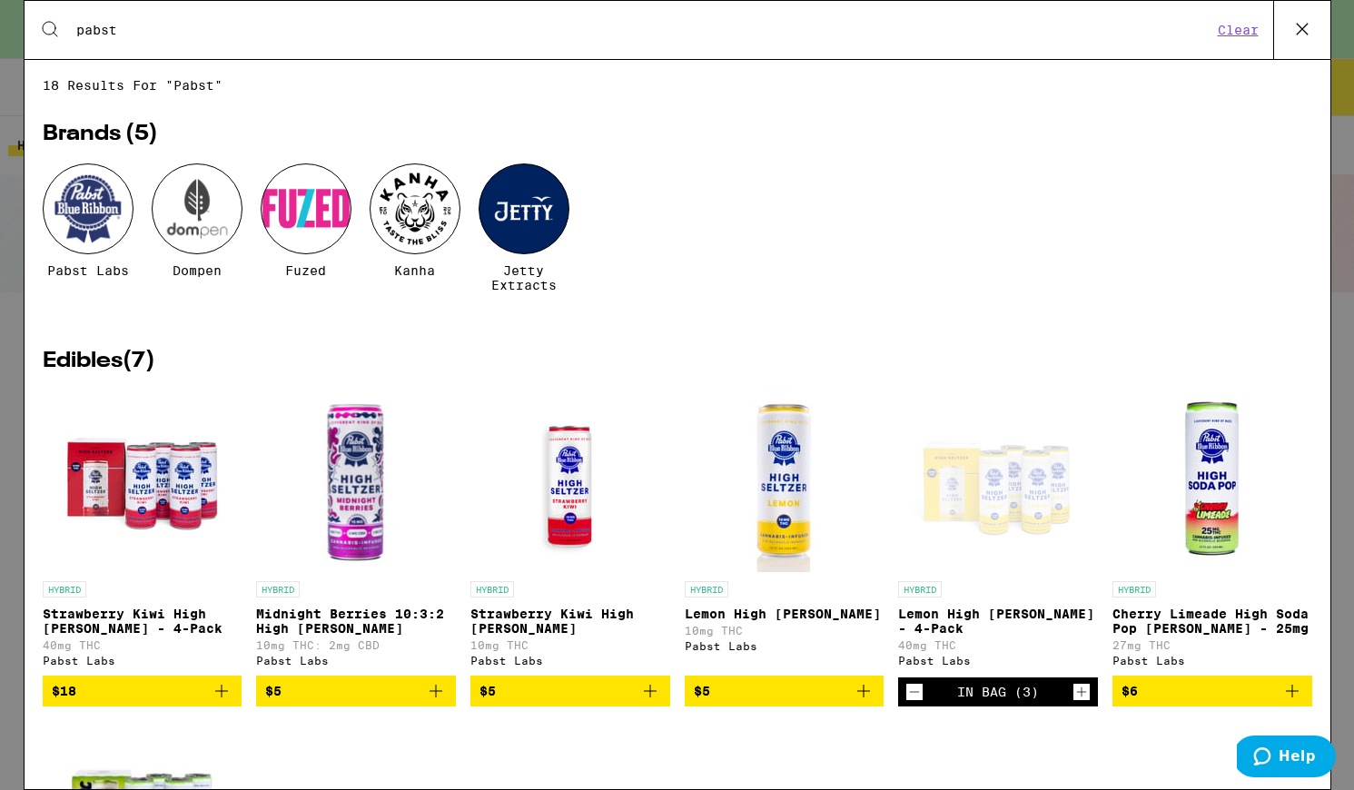
click at [344, 47] on div "Search for Products pabst Clear" at bounding box center [678, 30] width 1306 height 58
click at [344, 42] on div "Search for Products pabst Clear" at bounding box center [678, 30] width 1306 height 58
click at [344, 36] on input "pabst" at bounding box center [643, 30] width 1137 height 16
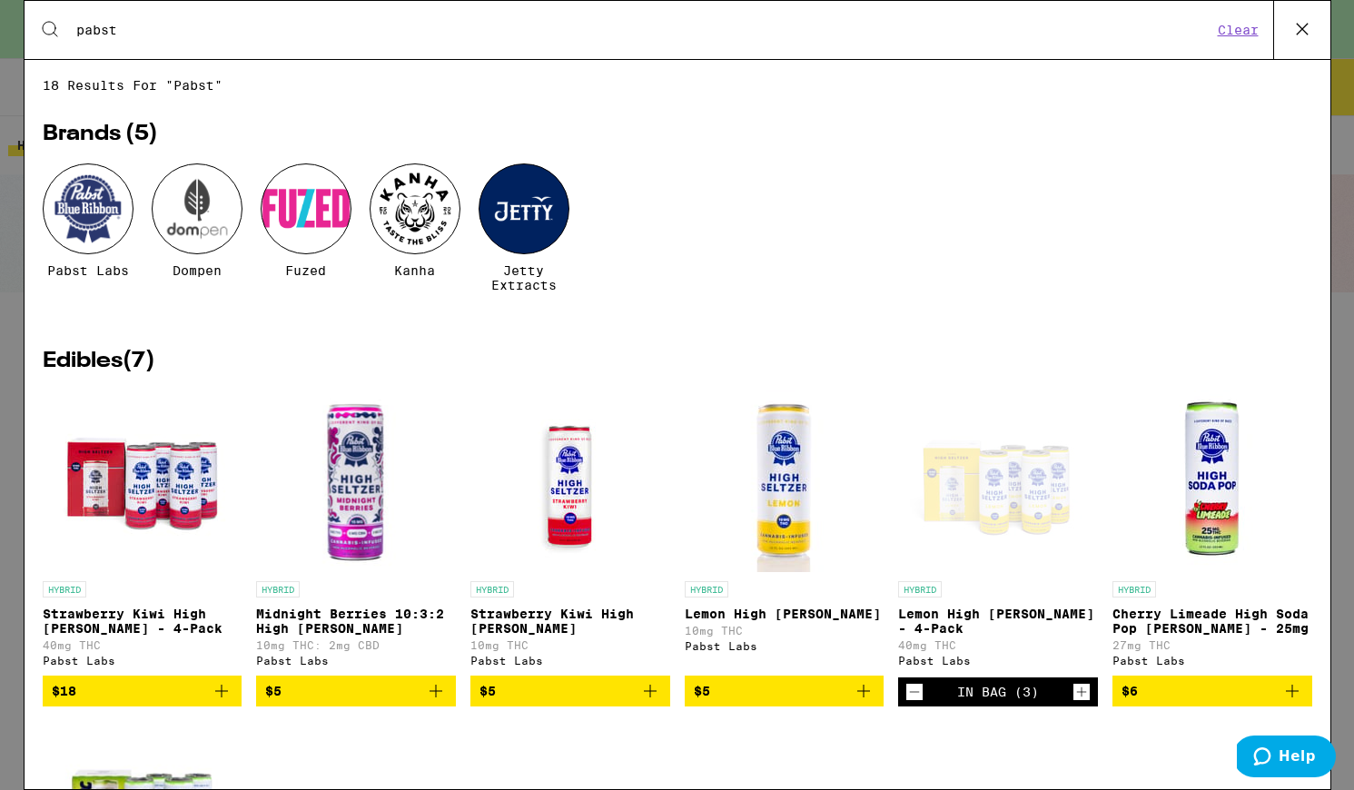
click at [344, 36] on input "pabst" at bounding box center [643, 30] width 1137 height 16
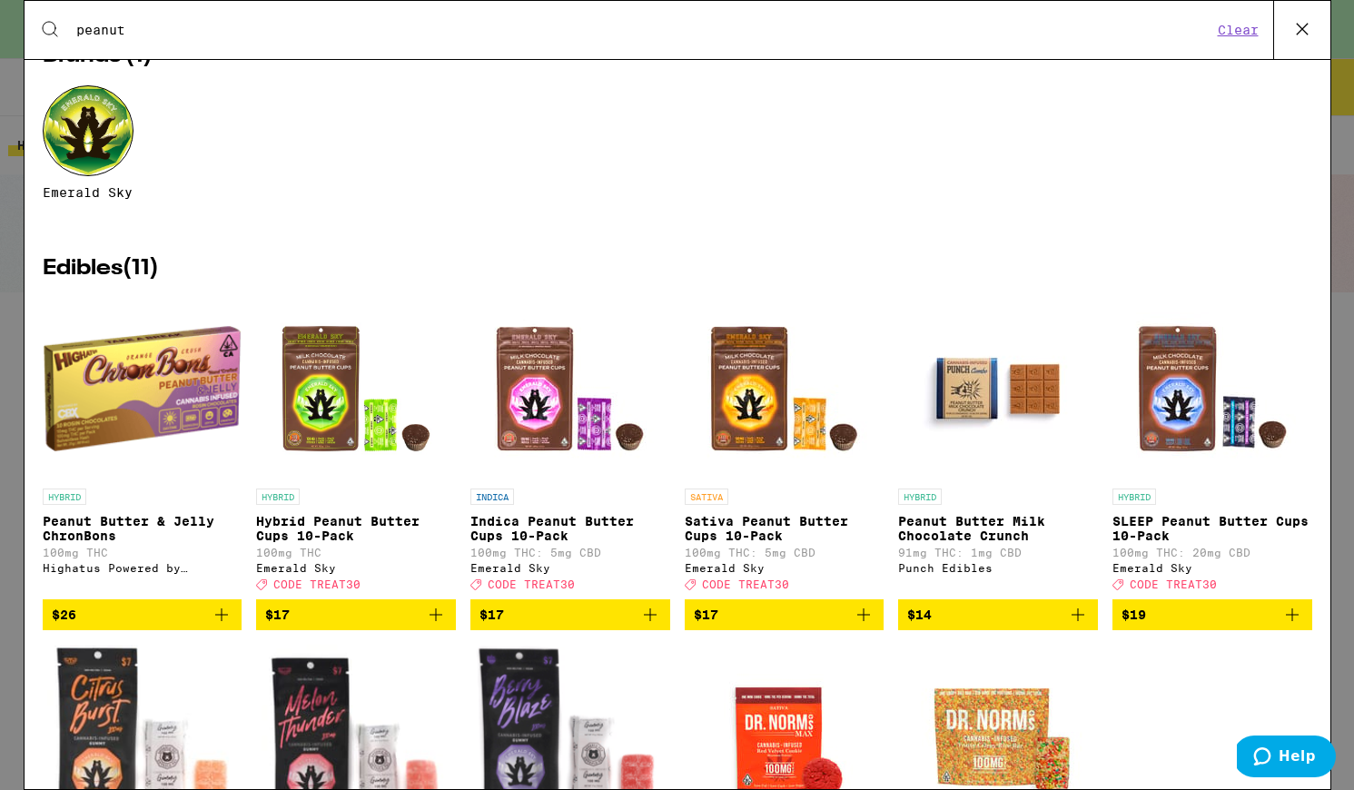
scroll to position [94, 0]
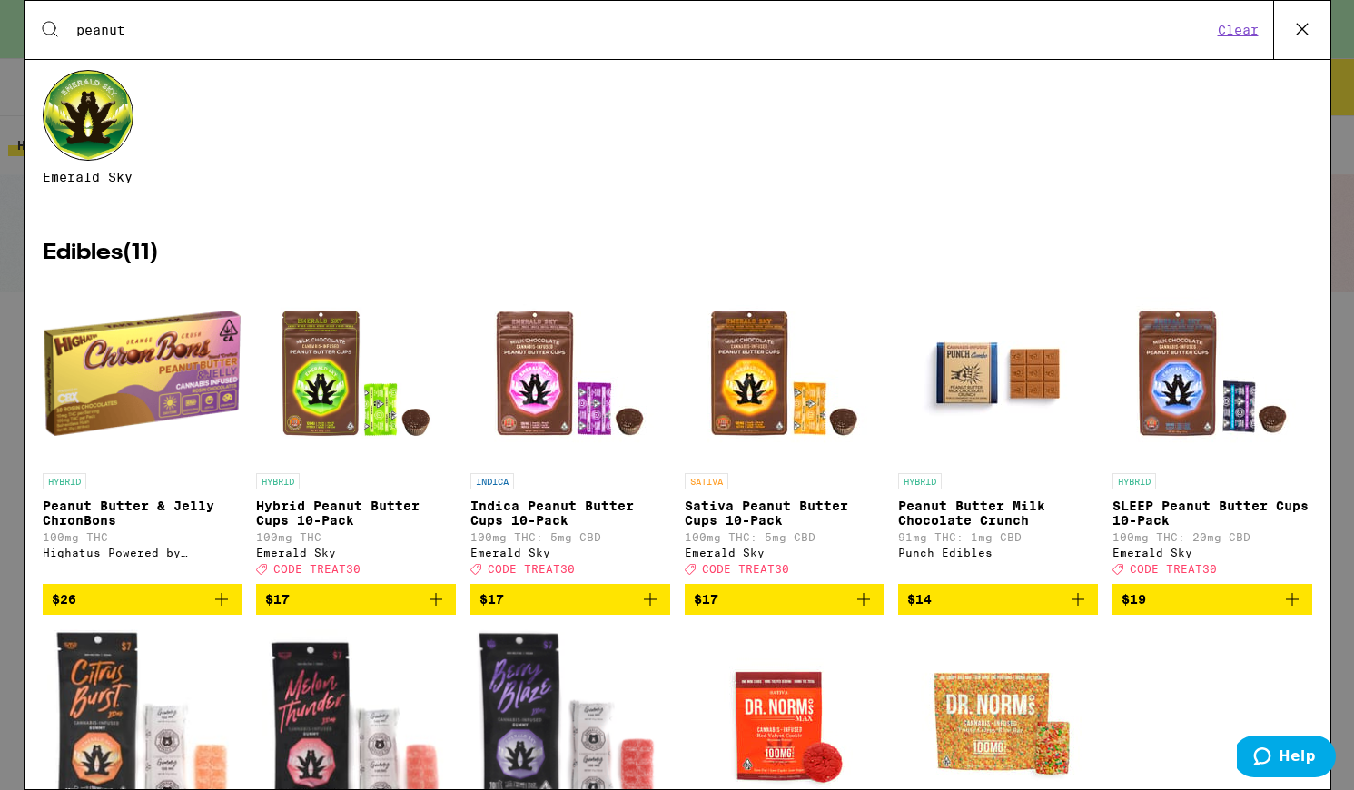
type input "peanut"
click at [435, 606] on icon "Add to bag" at bounding box center [436, 599] width 13 height 13
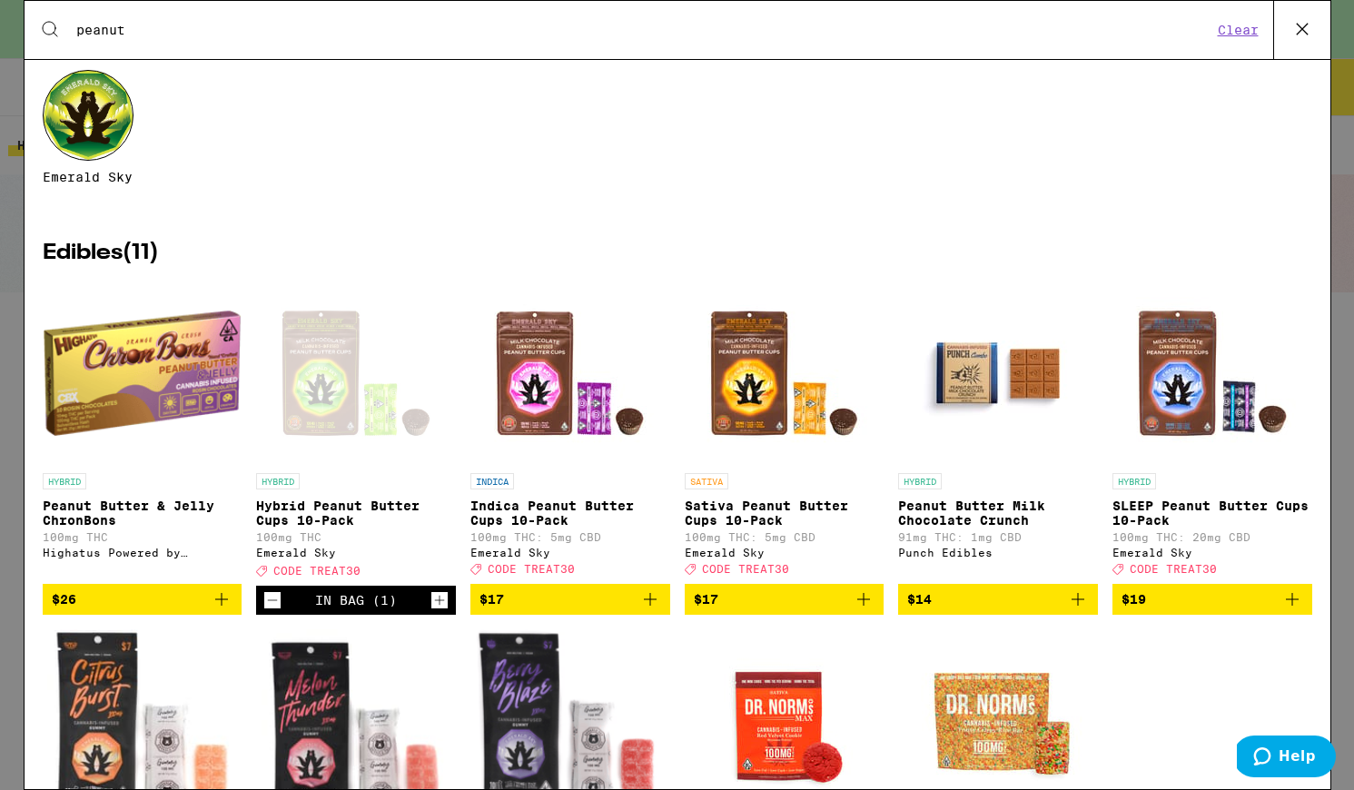
click at [435, 611] on icon "Increment" at bounding box center [440, 601] width 16 height 22
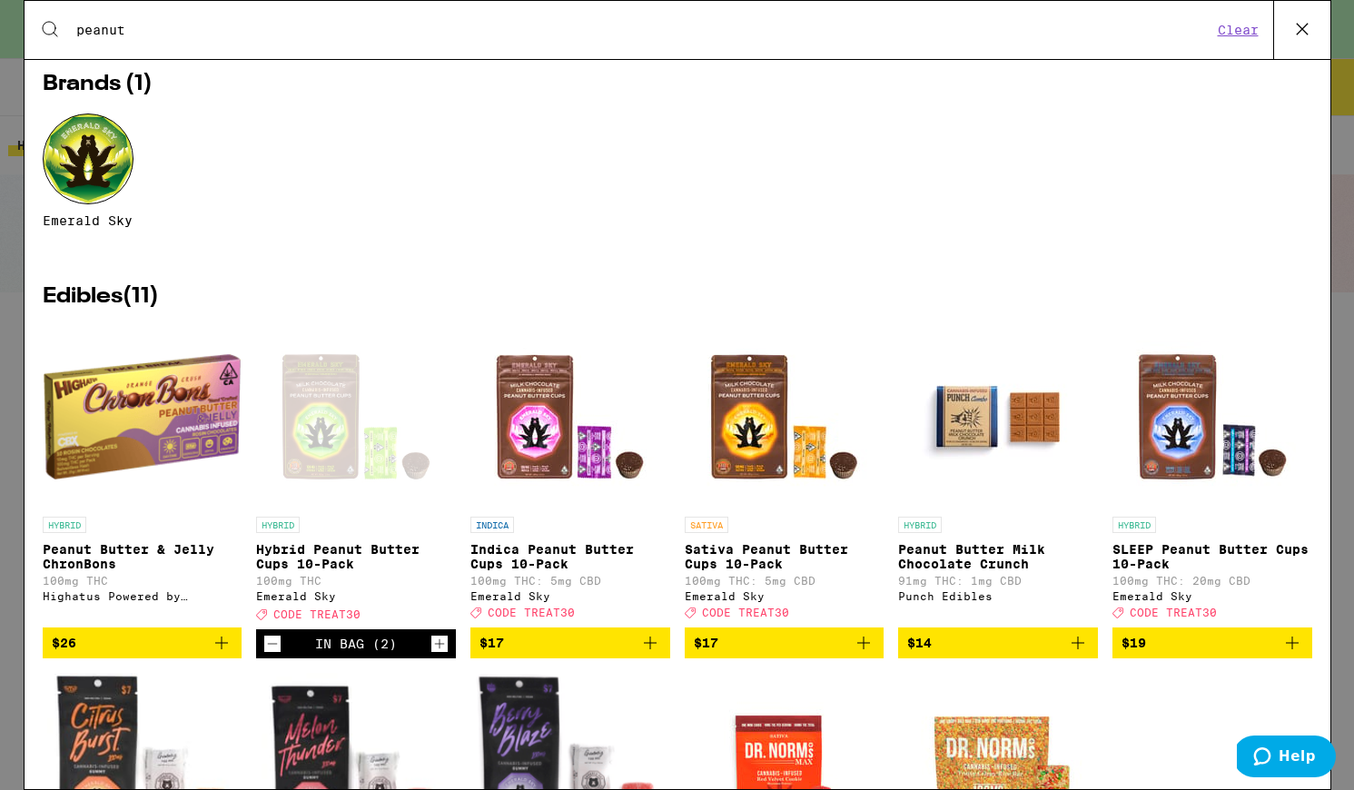
scroll to position [0, 0]
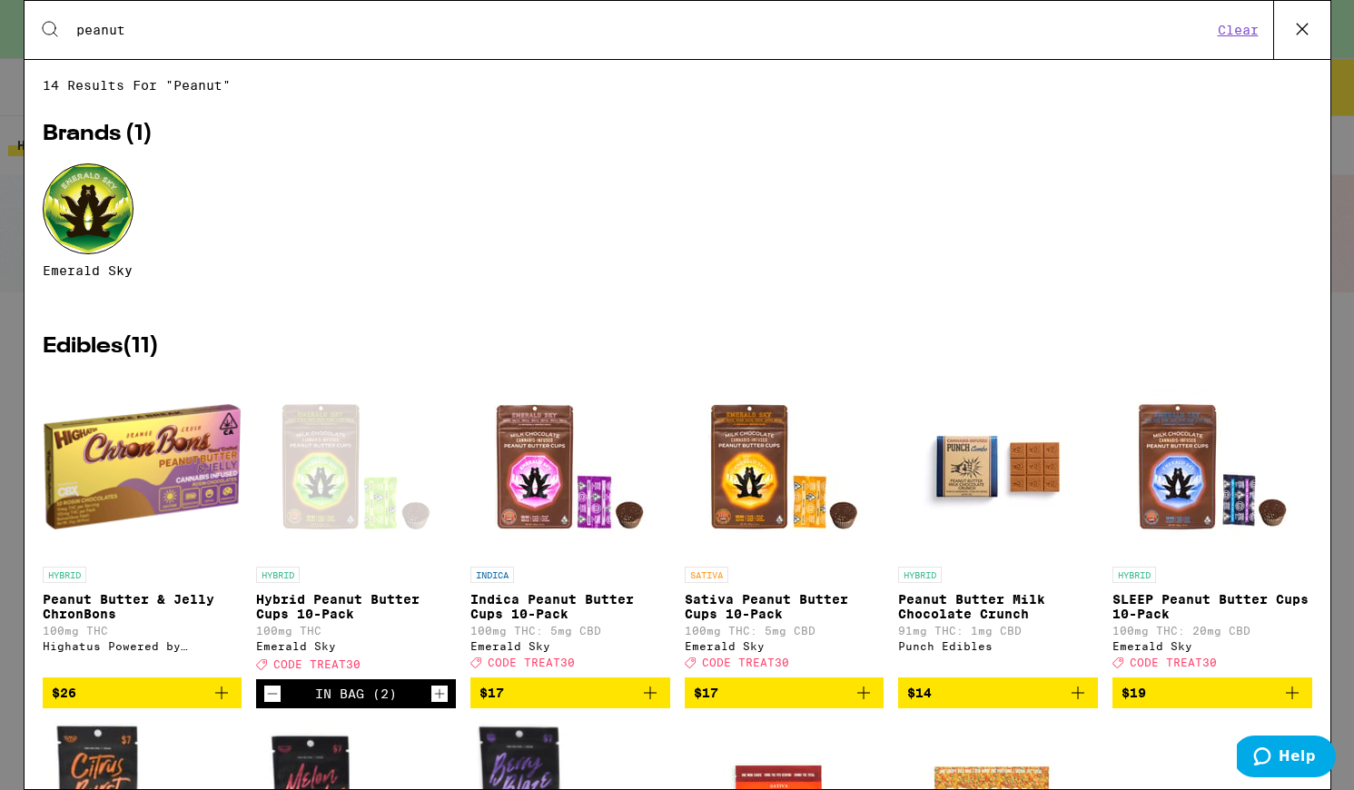
click at [1209, 157] on div "Brands ( 1 ) Emerald Sky" at bounding box center [678, 221] width 1270 height 194
click at [1306, 32] on icon at bounding box center [1302, 28] width 27 height 27
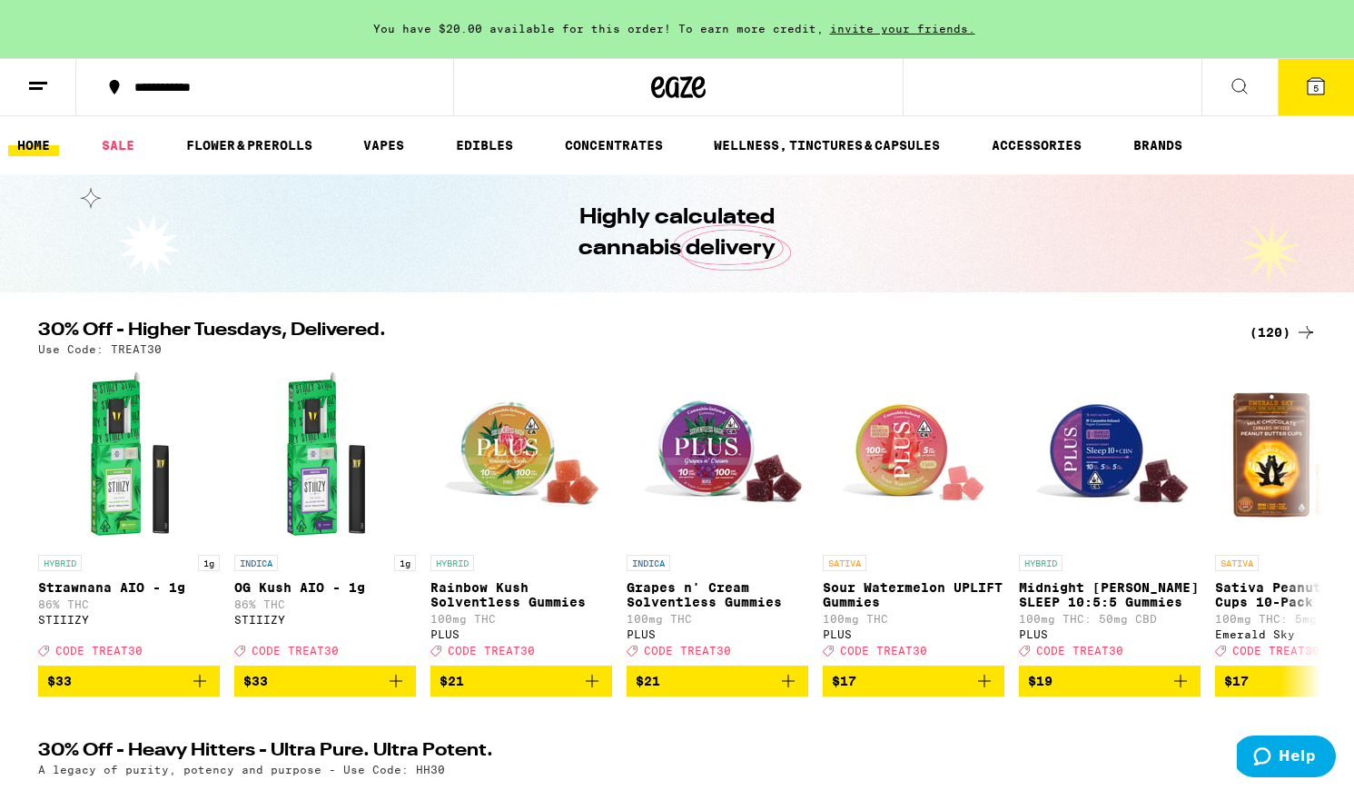
click at [1304, 79] on button "5" at bounding box center [1316, 87] width 76 height 56
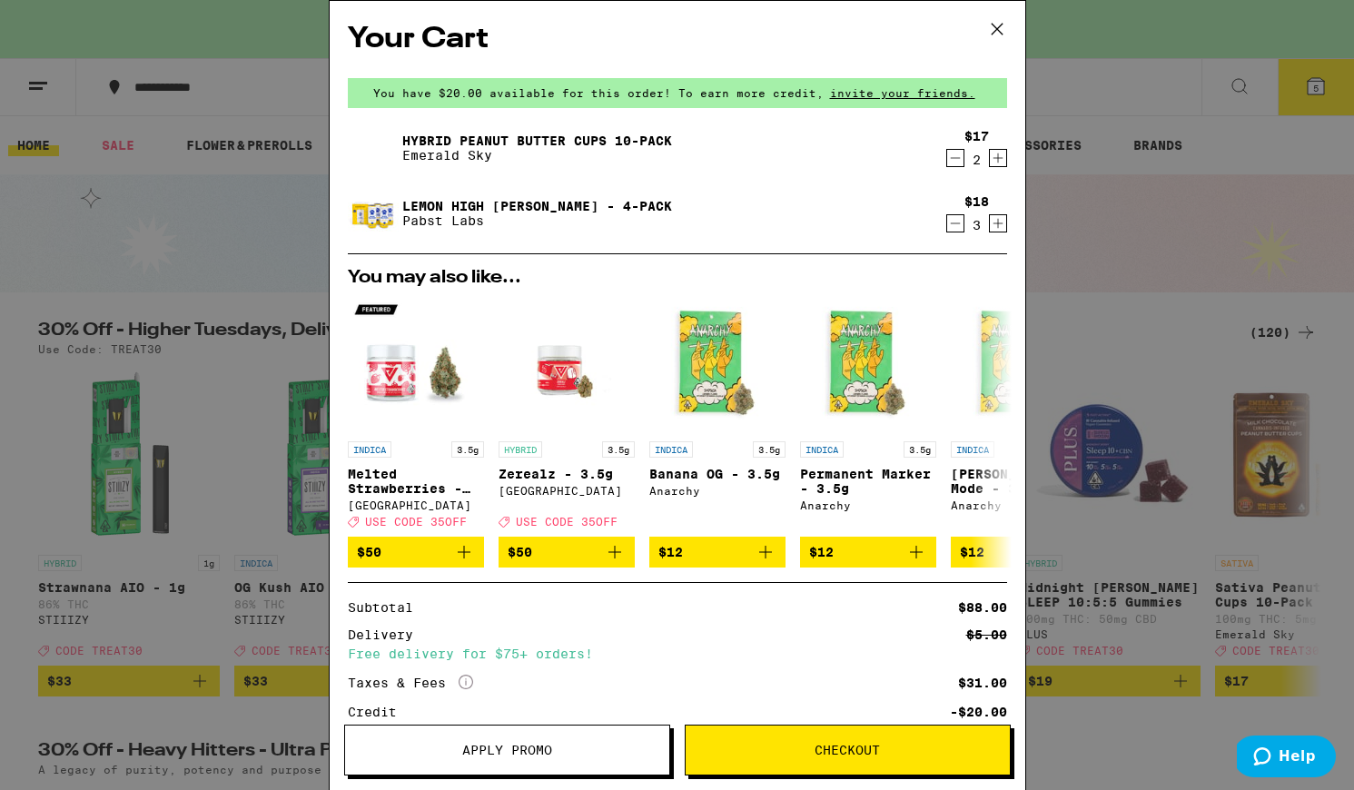
click at [1001, 223] on icon "Increment" at bounding box center [998, 224] width 16 height 22
click at [552, 767] on button "Apply Promo" at bounding box center [507, 750] width 326 height 51
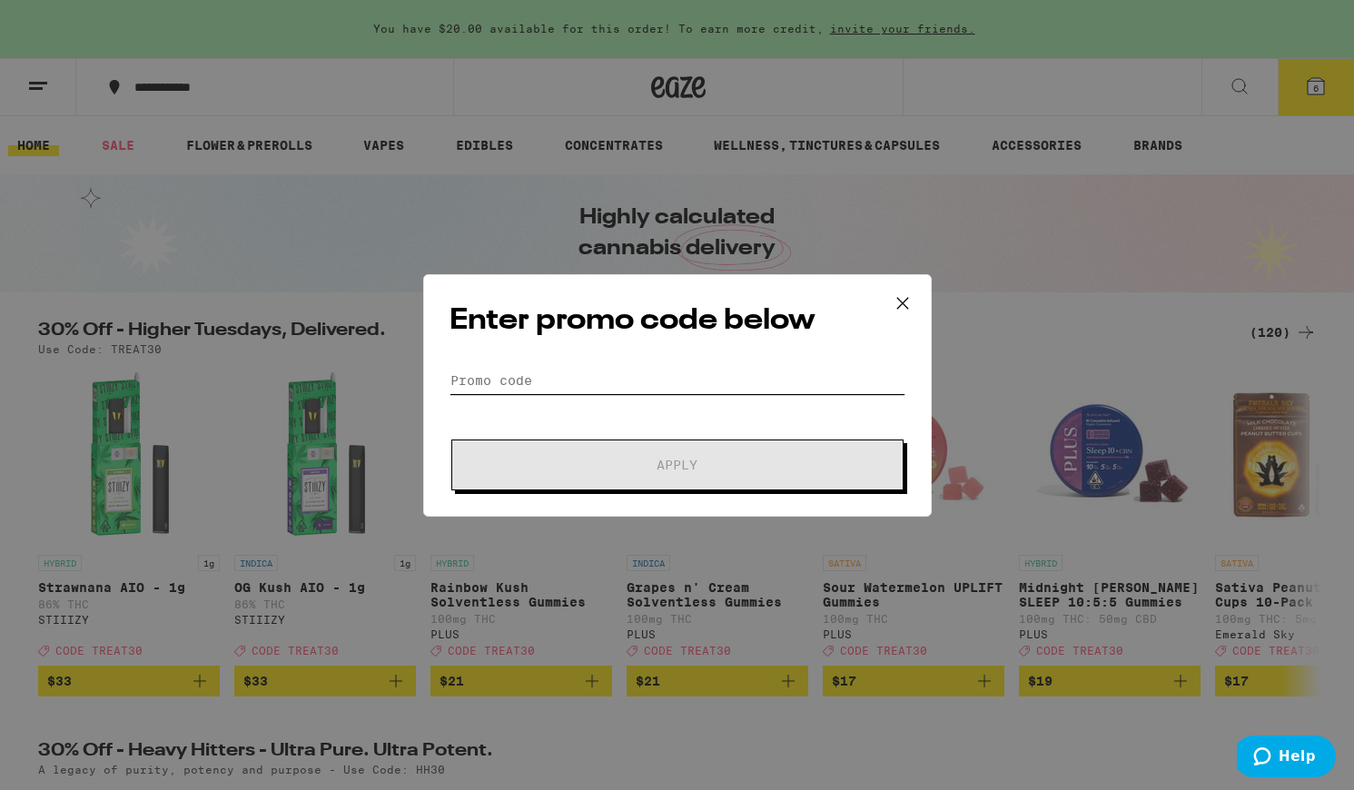
click at [654, 386] on input "Promo Code" at bounding box center [678, 380] width 456 height 27
paste input "TREAT30"
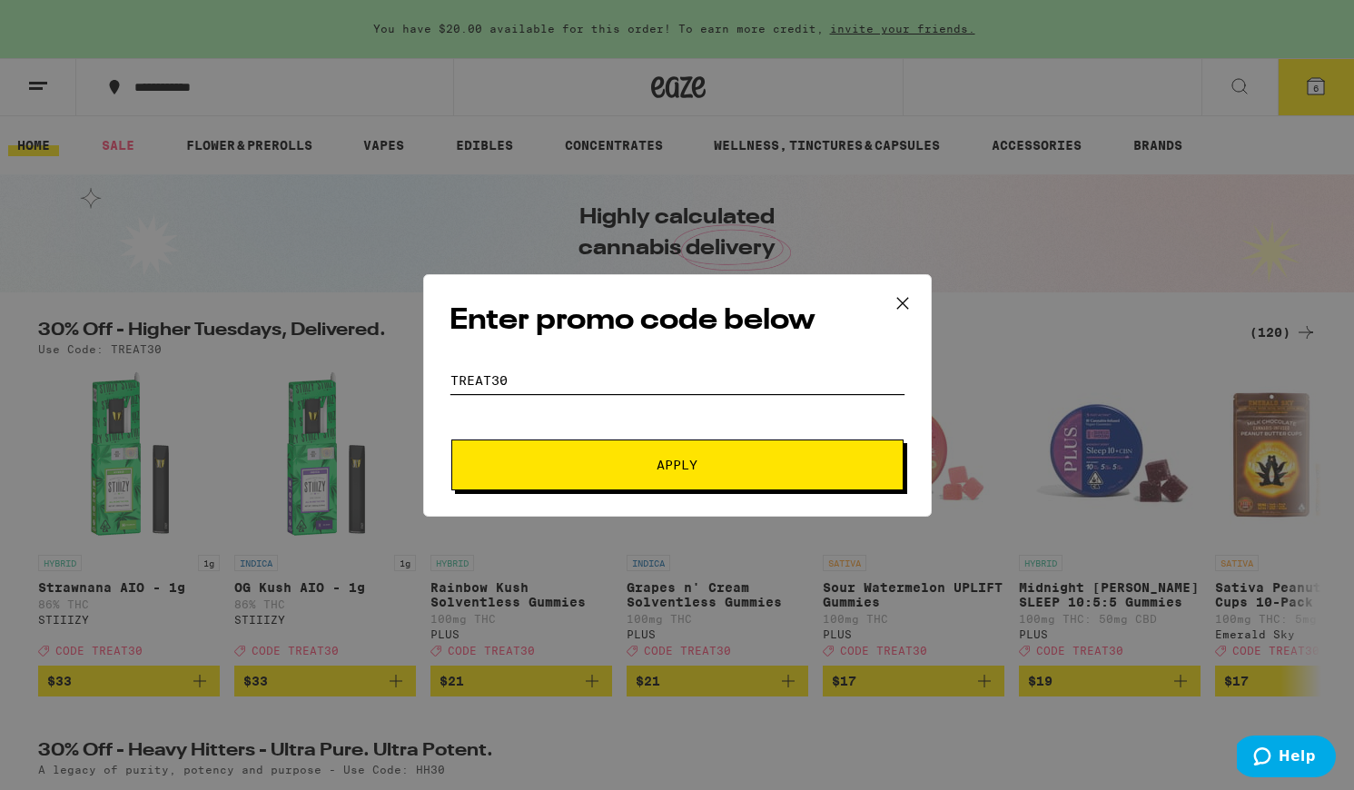
type input "TREAT30"
click at [654, 489] on button "Apply" at bounding box center [677, 465] width 452 height 51
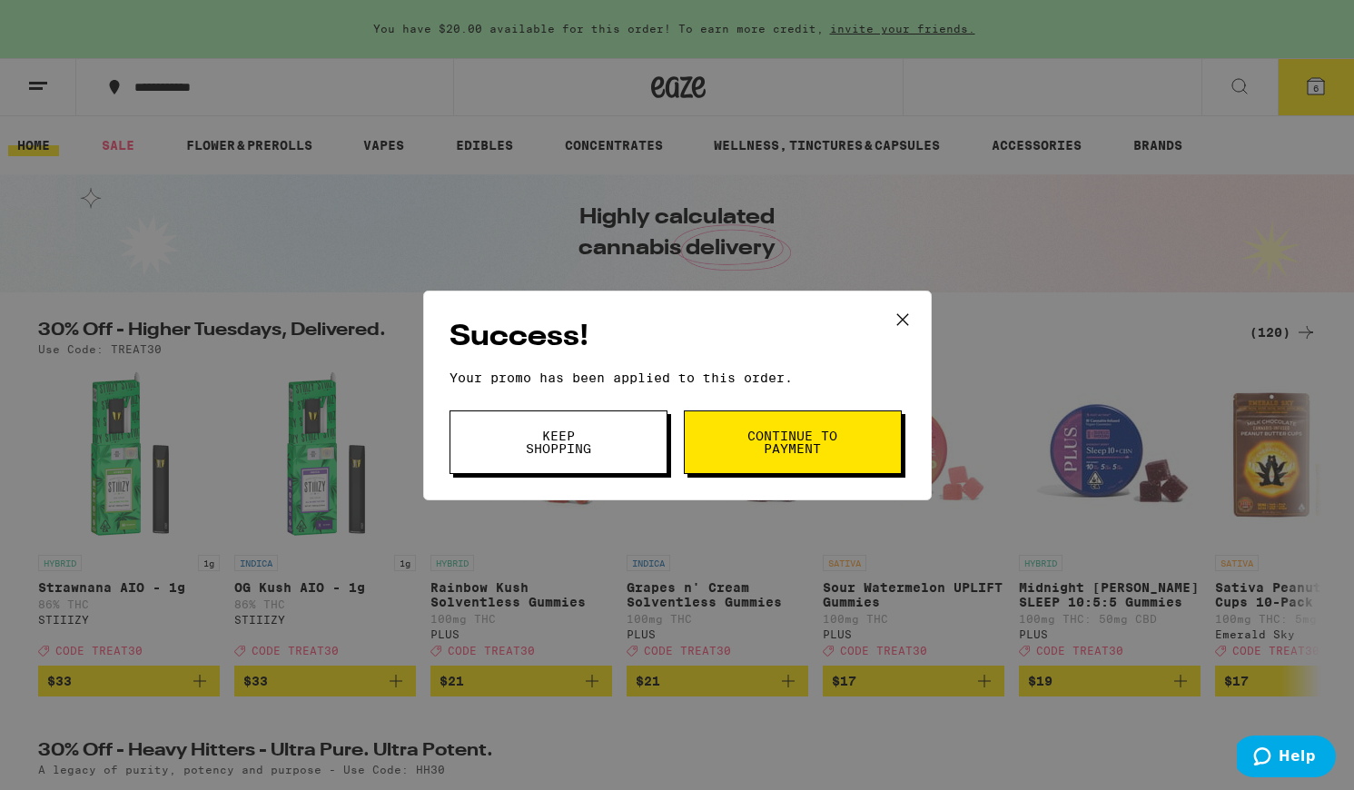
click at [774, 458] on button "Continue to payment" at bounding box center [793, 443] width 218 height 64
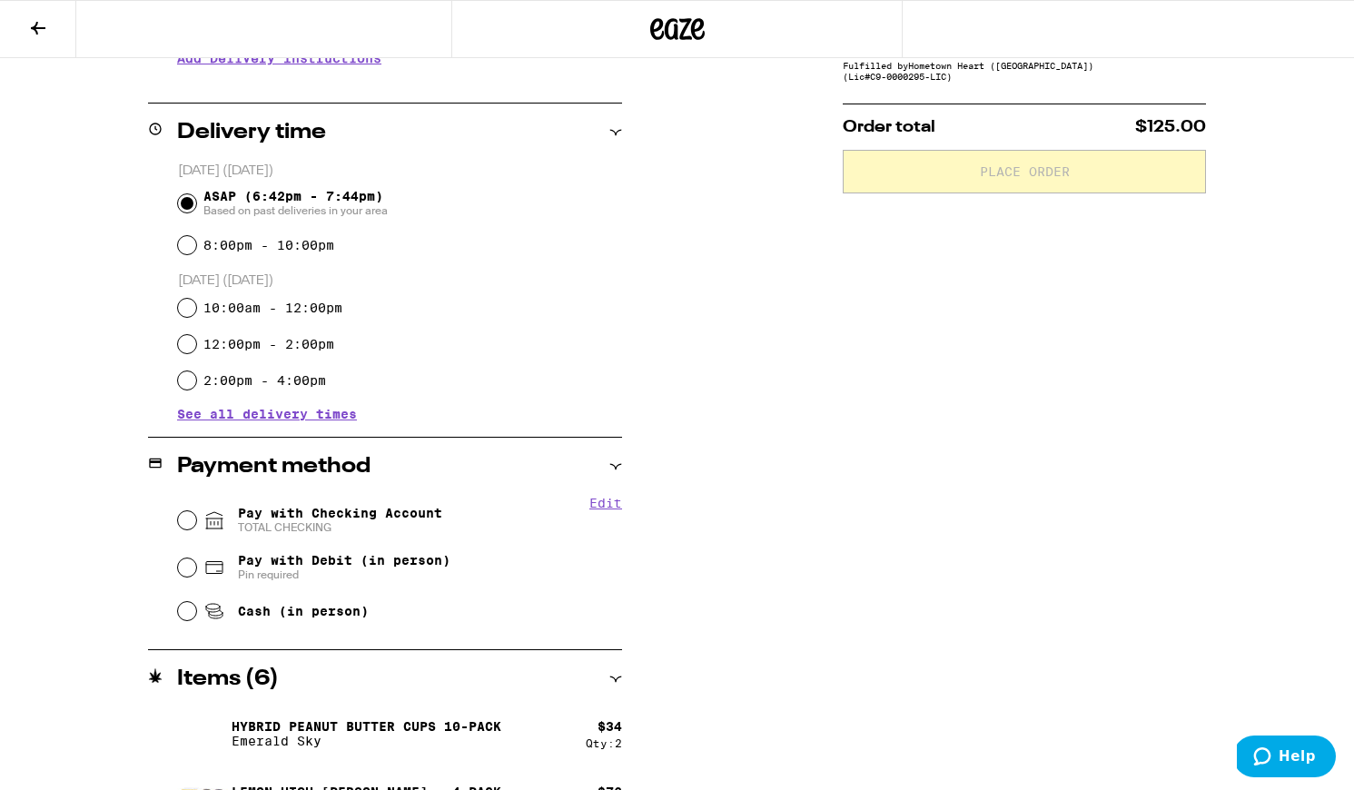
scroll to position [410, 0]
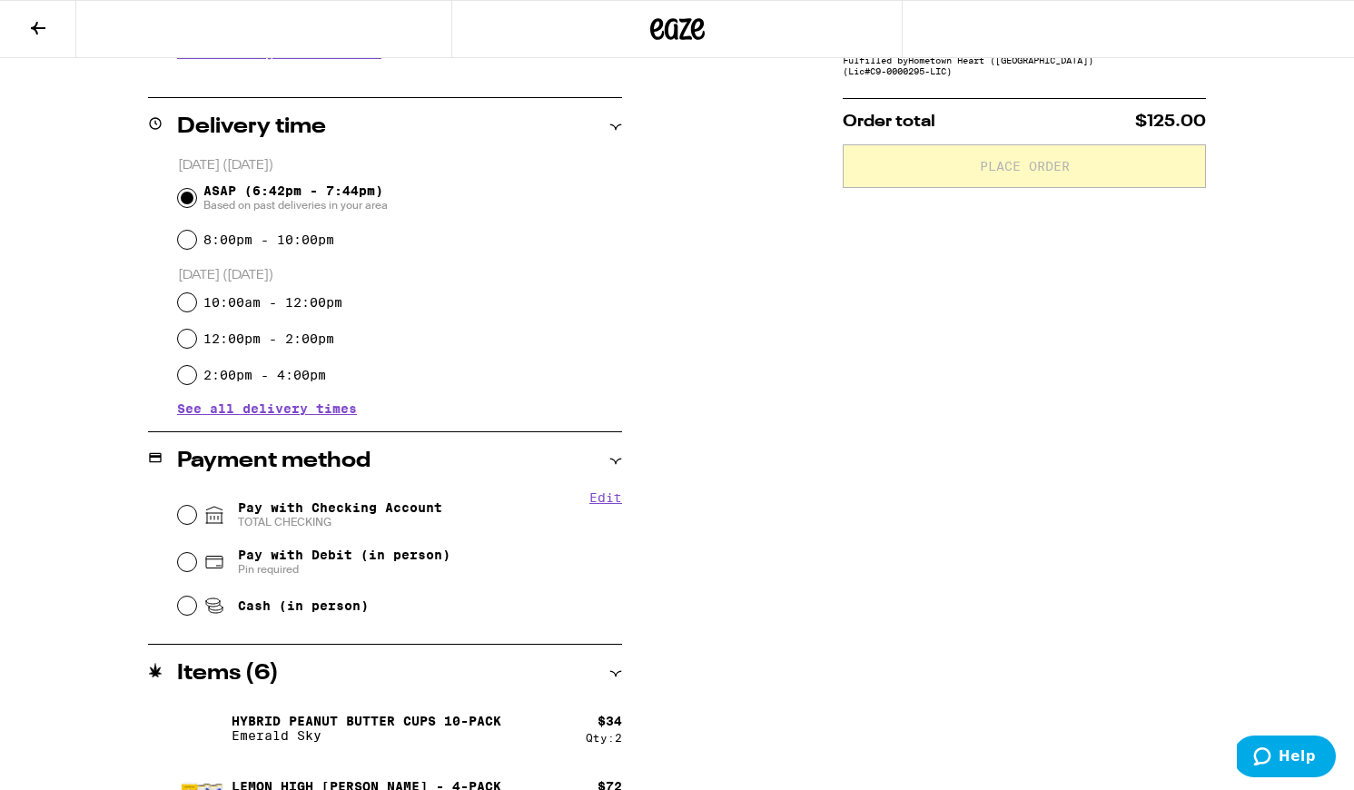
click at [391, 515] on span "Pay with Checking Account TOTAL CHECKING" at bounding box center [340, 515] width 204 height 29
click at [196, 515] on input "Pay with Checking Account TOTAL CHECKING" at bounding box center [187, 515] width 18 height 18
radio input "true"
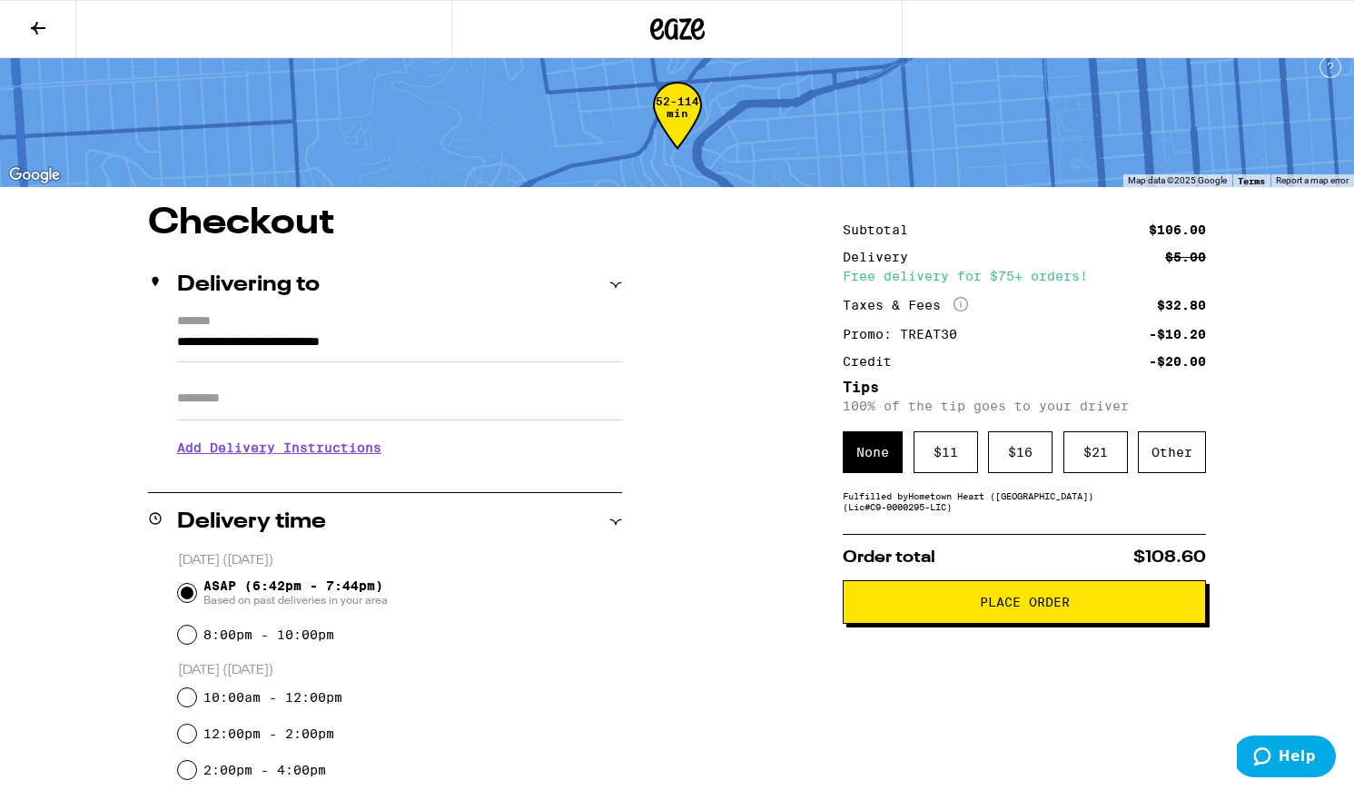
scroll to position [8, 0]
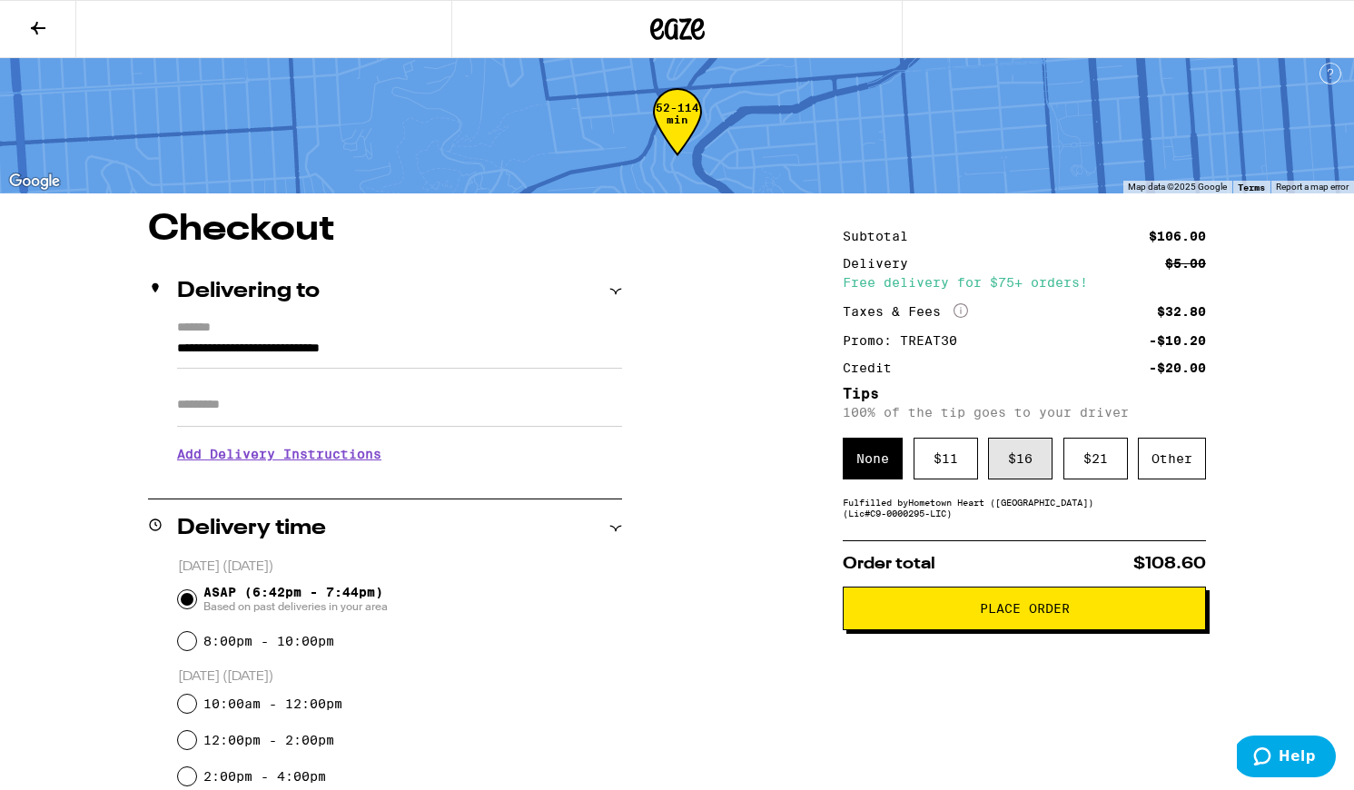
click at [1025, 465] on div "$ 16" at bounding box center [1020, 459] width 64 height 42
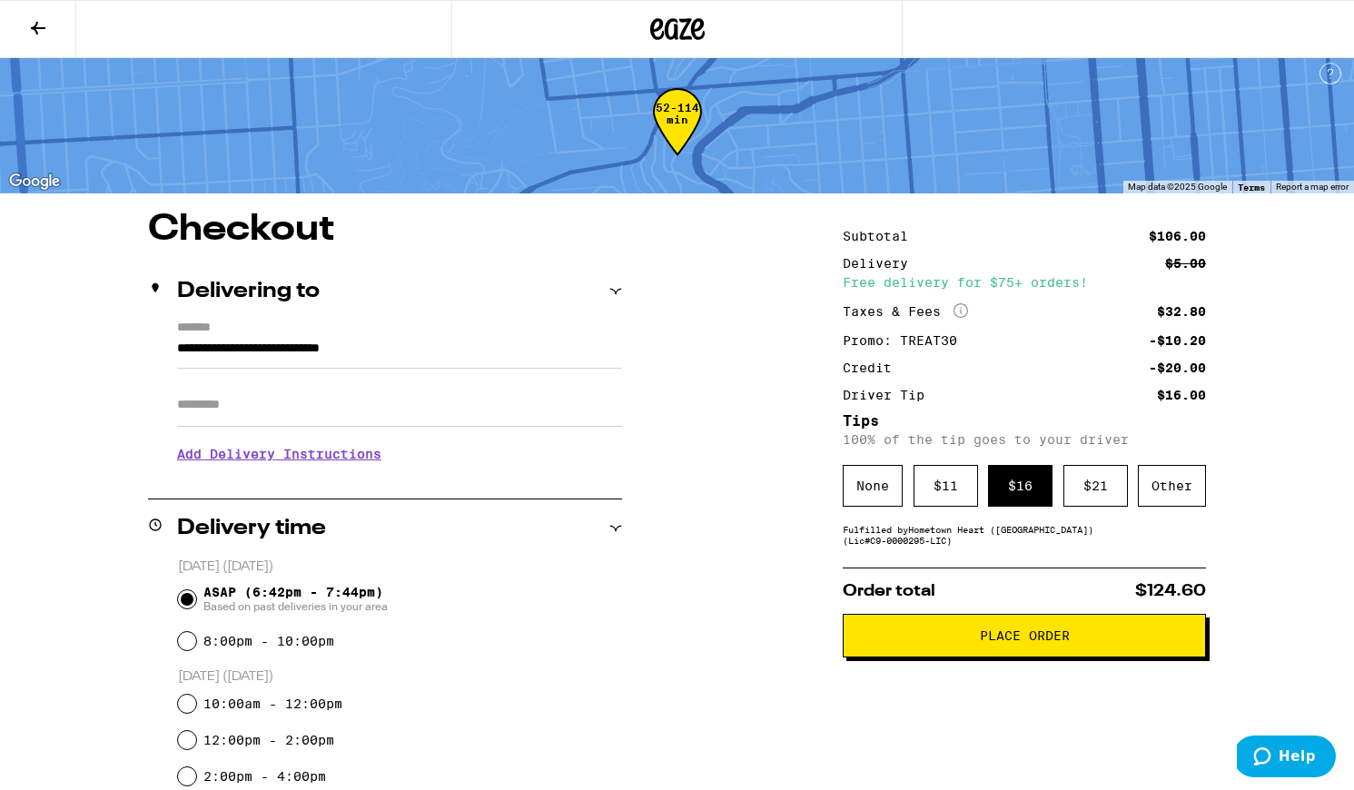
click at [998, 642] on span "Place Order" at bounding box center [1025, 636] width 90 height 13
